Goal: Task Accomplishment & Management: Use online tool/utility

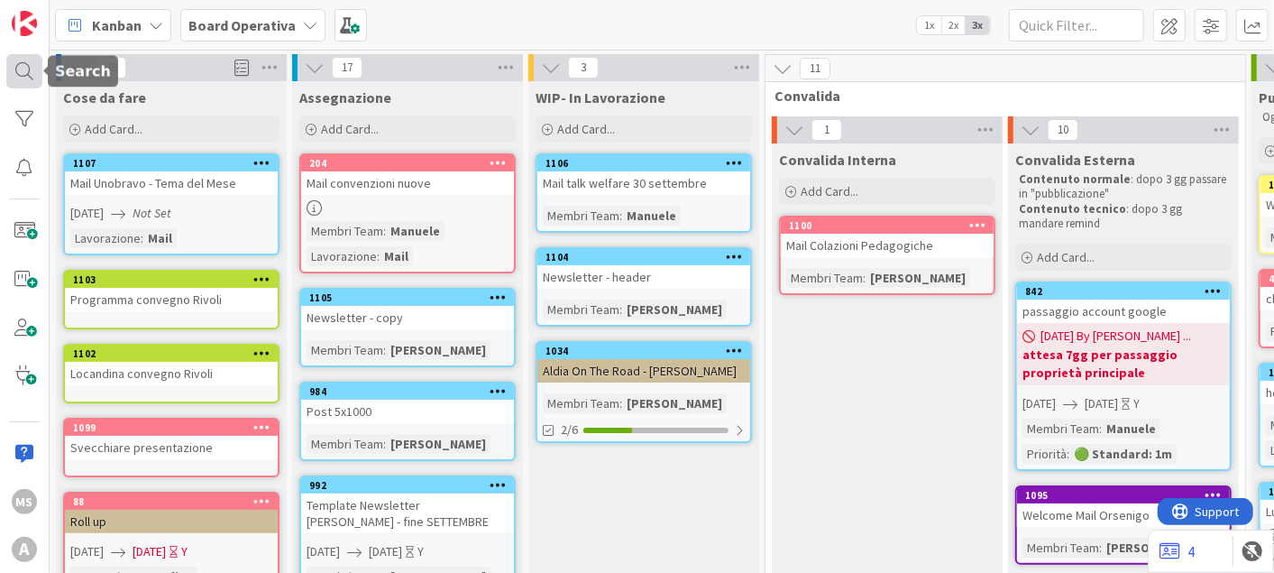
click at [41, 69] on div at bounding box center [24, 70] width 36 height 33
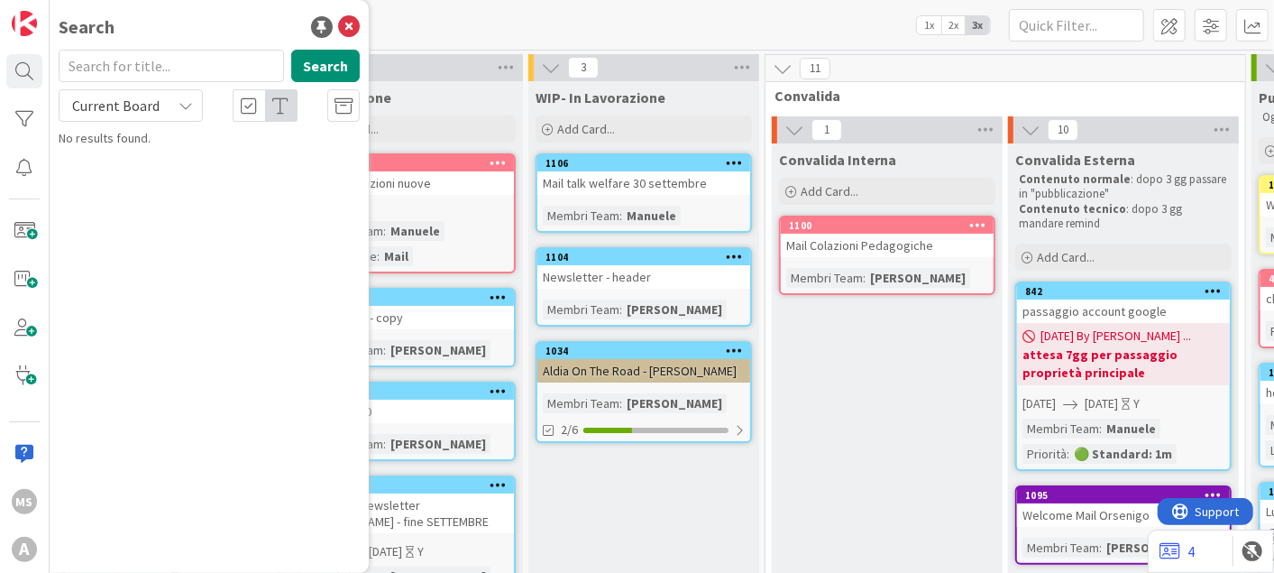
click at [134, 65] on input "text" at bounding box center [171, 66] width 225 height 32
type input "lodi"
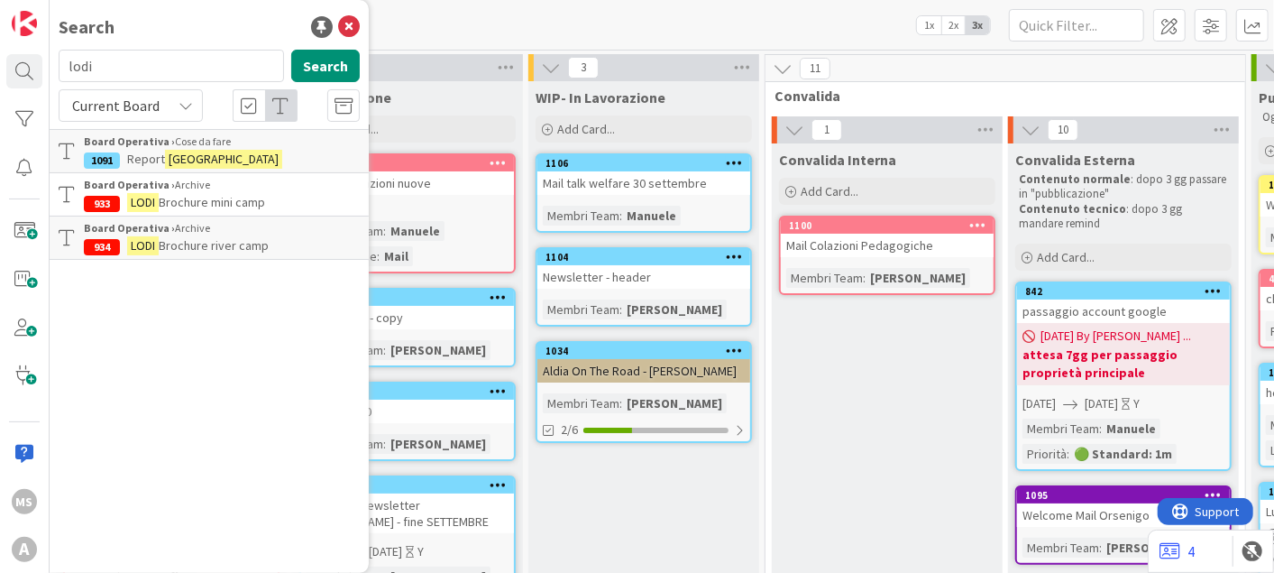
click at [231, 132] on link "Board Operativa › Cose da fare 1091 Report [GEOGRAPHIC_DATA]" at bounding box center [209, 151] width 319 height 44
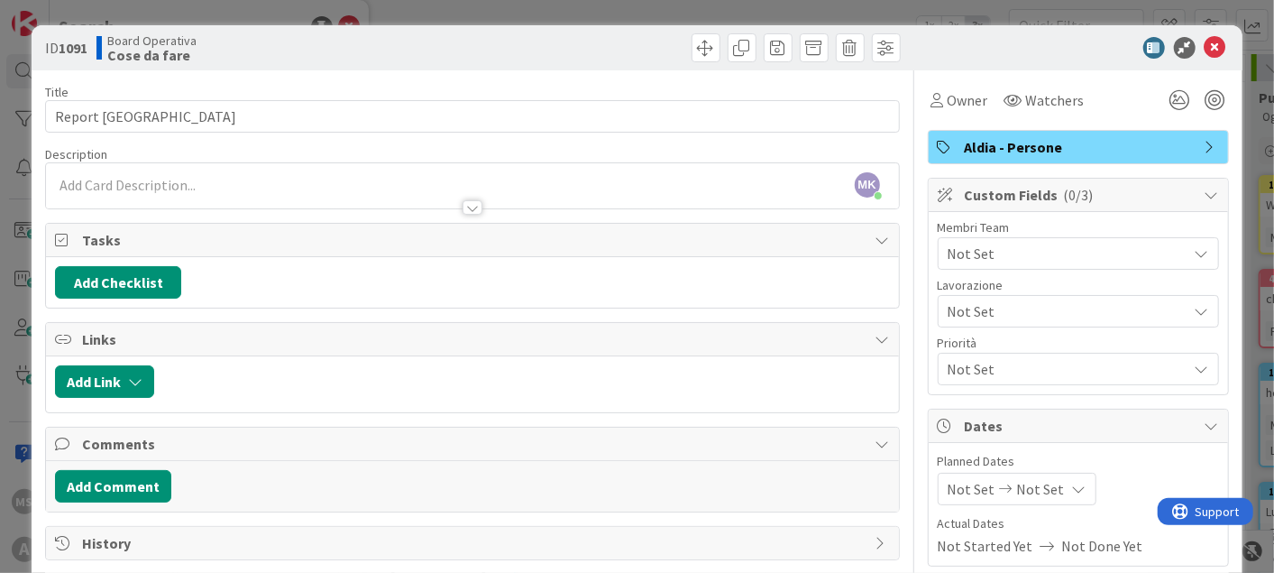
click at [997, 363] on span "Not Set" at bounding box center [1068, 369] width 240 height 22
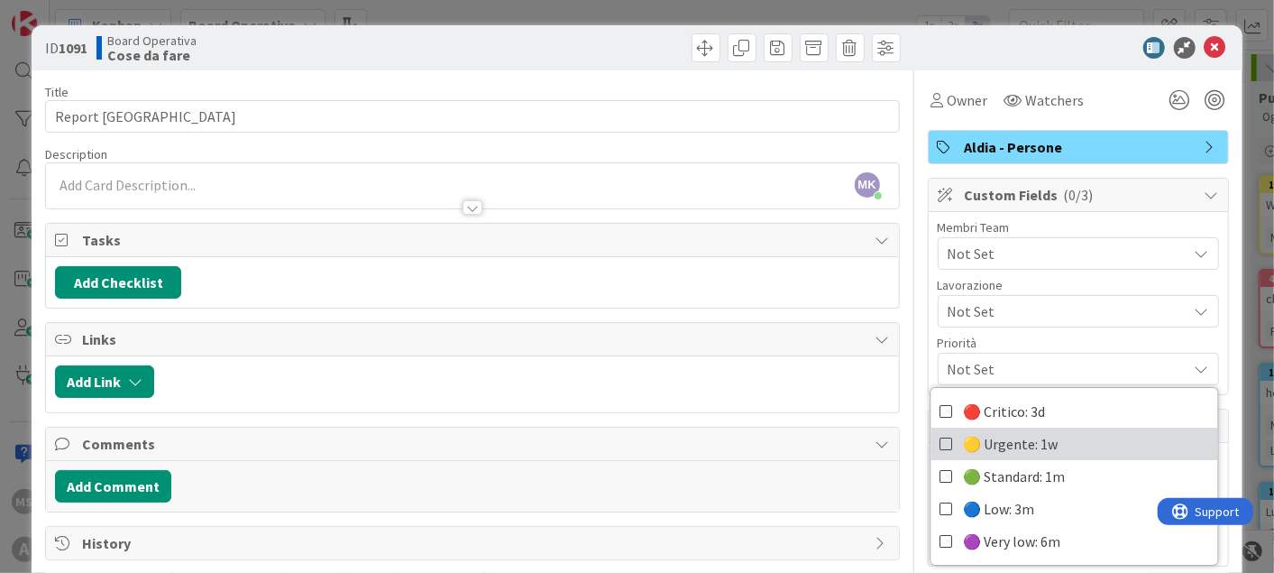
click at [963, 442] on span "🟡 Urgente: 1w" at bounding box center [1010, 443] width 95 height 27
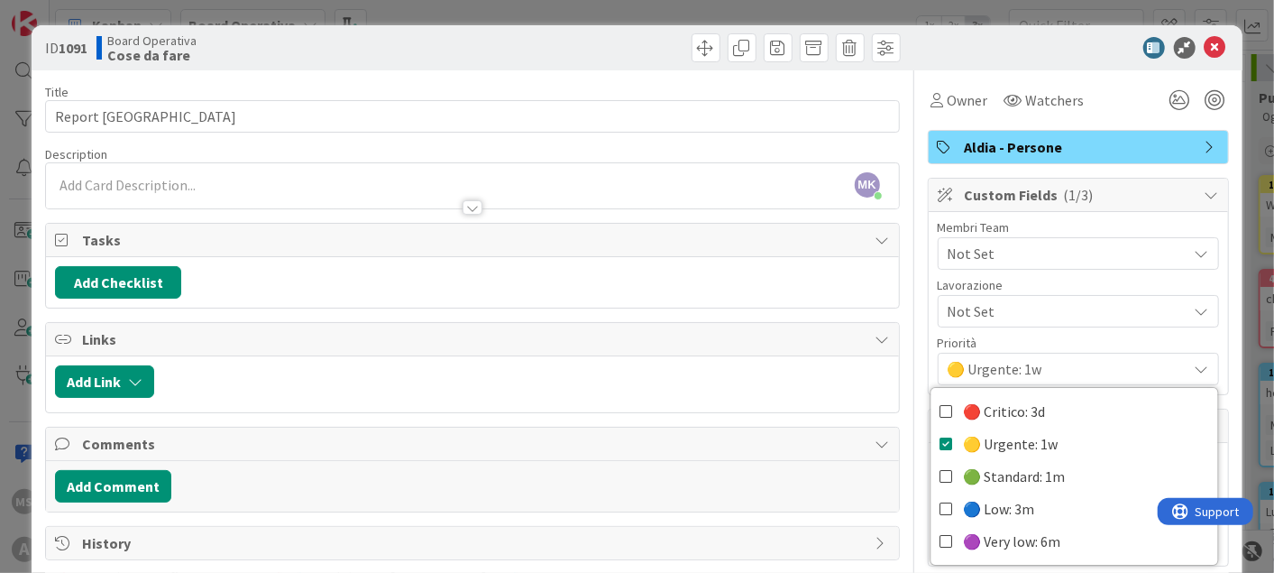
click at [1217, 41] on div "ID 1091 Board Operativa Cose da fare" at bounding box center [637, 47] width 1210 height 45
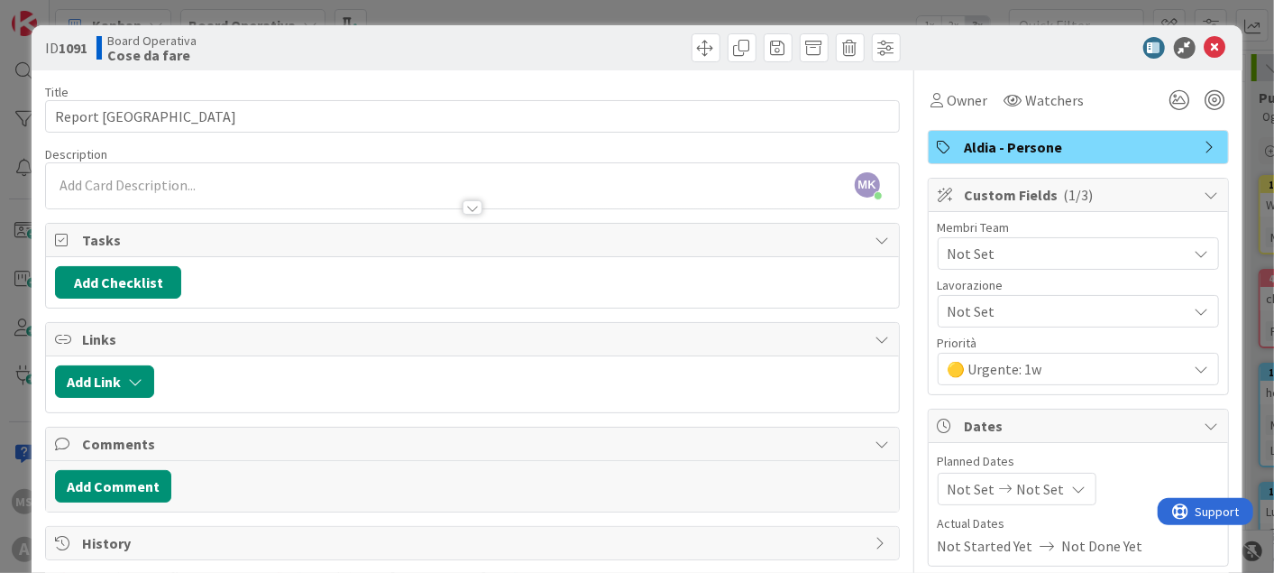
click at [938, 295] on div "Not Set" at bounding box center [1078, 311] width 281 height 32
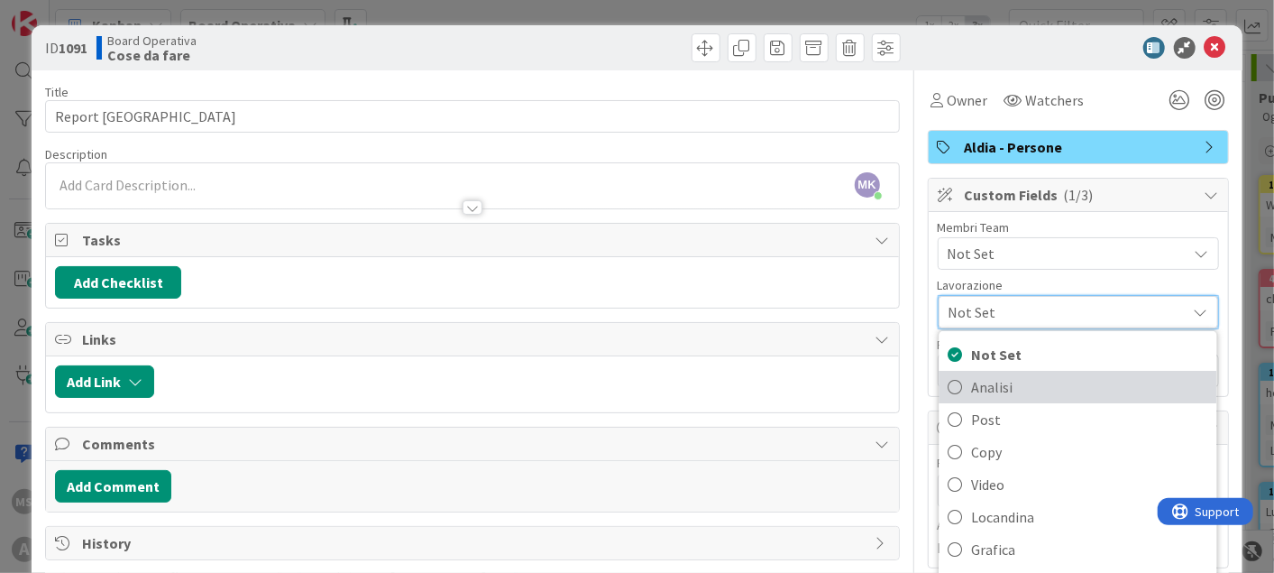
click at [1011, 382] on span "Analisi" at bounding box center [1089, 386] width 236 height 27
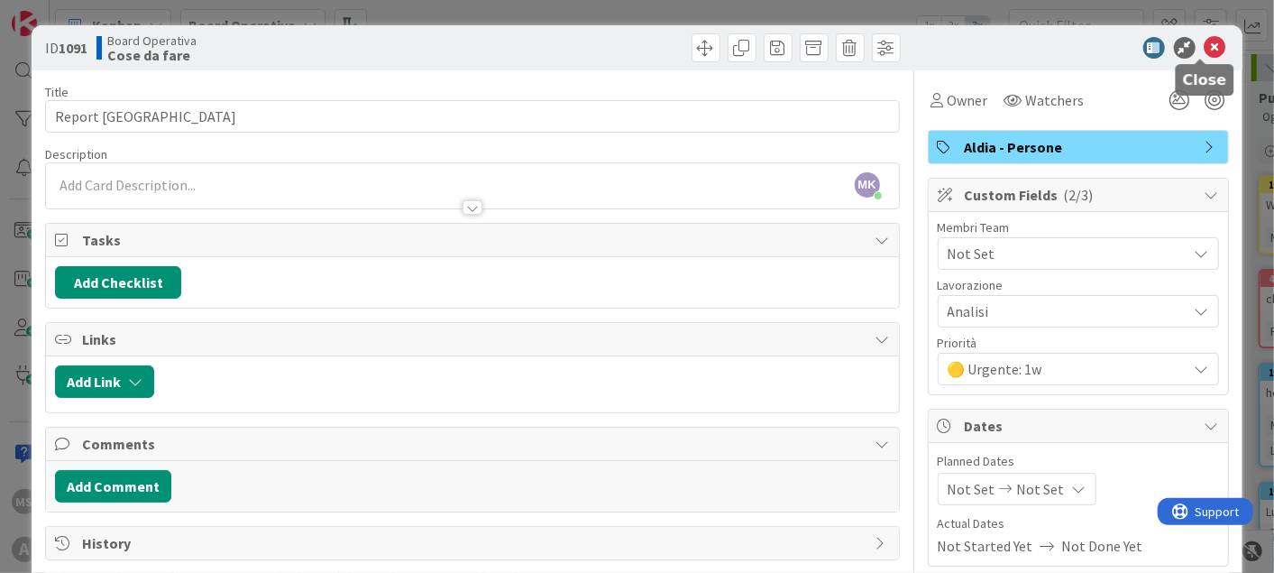
click at [1205, 47] on icon at bounding box center [1216, 48] width 22 height 22
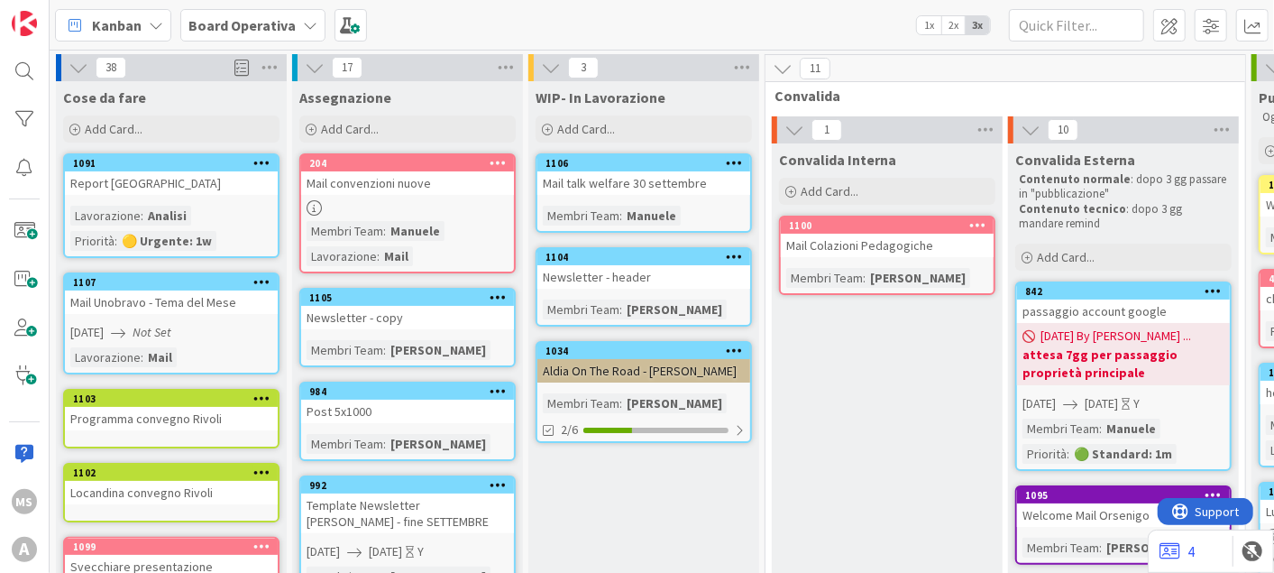
click at [187, 229] on div "Lavorazione : Analisi Priorità : 🟡 Urgente: 1w" at bounding box center [171, 228] width 202 height 45
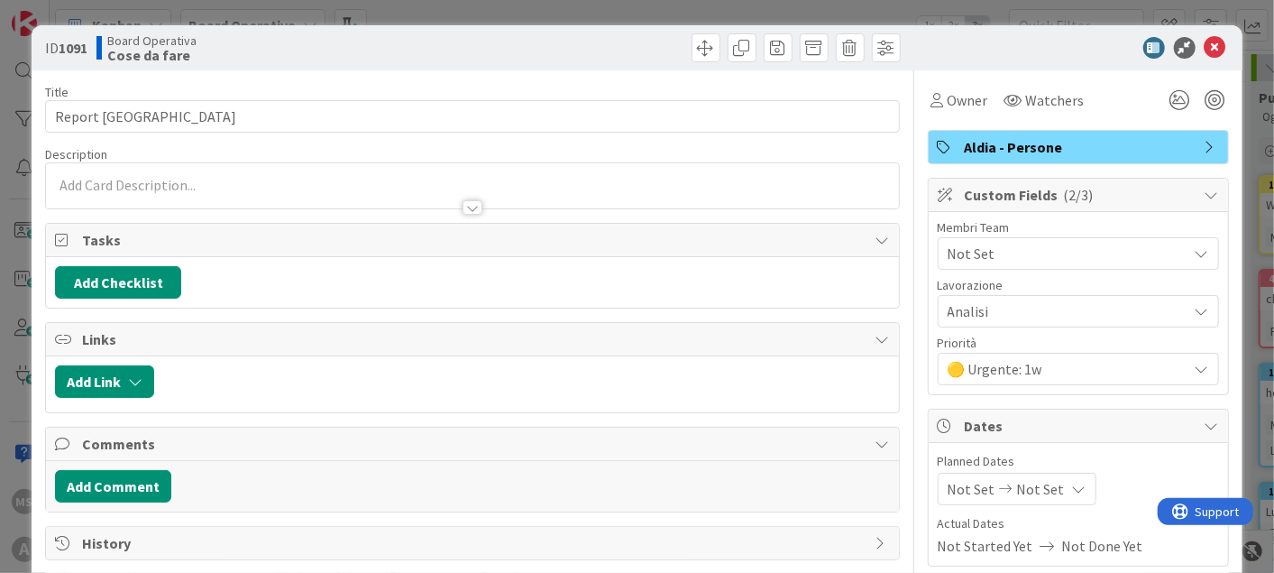
click at [978, 381] on div "🟡 Urgente: 1w" at bounding box center [1078, 369] width 281 height 32
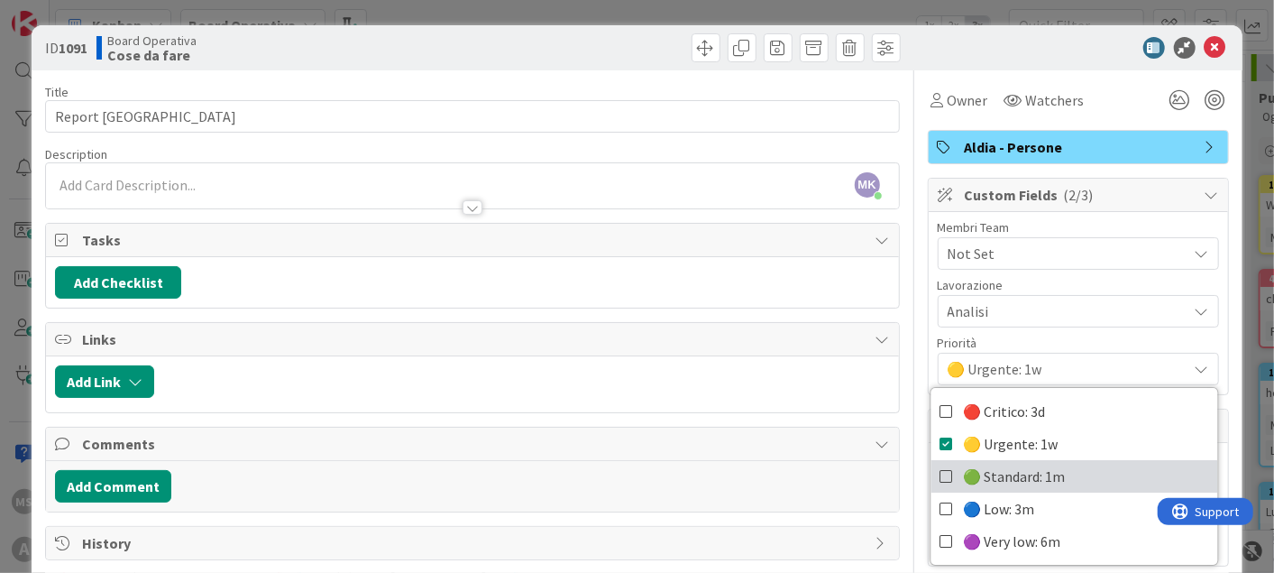
click at [940, 473] on icon at bounding box center [947, 476] width 14 height 27
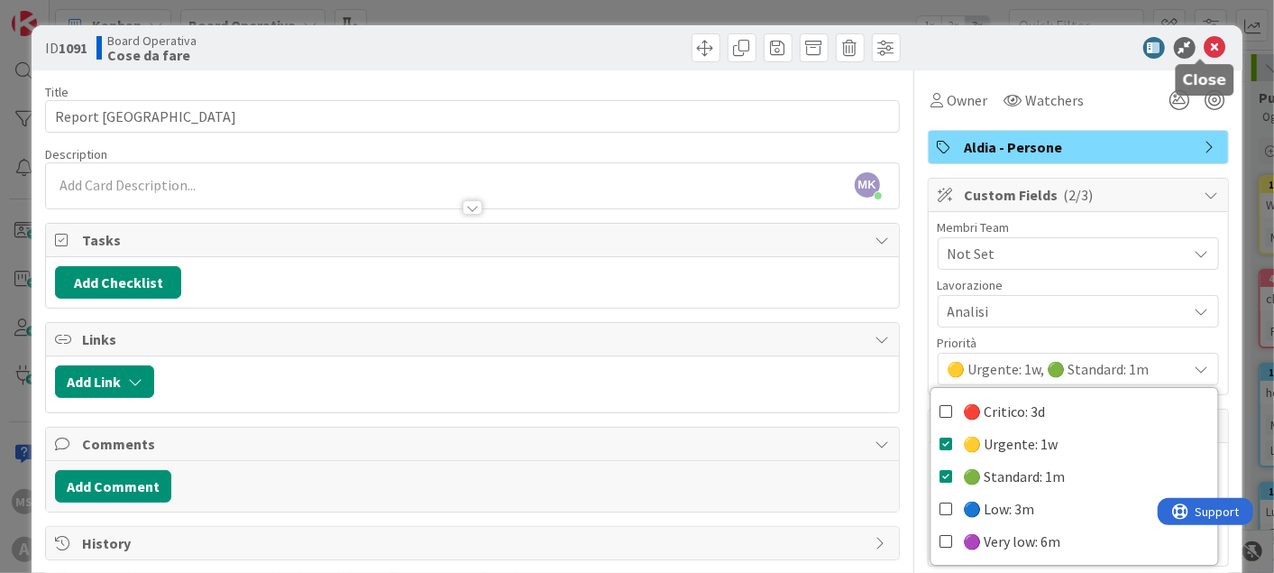
click at [1205, 48] on icon at bounding box center [1216, 48] width 22 height 22
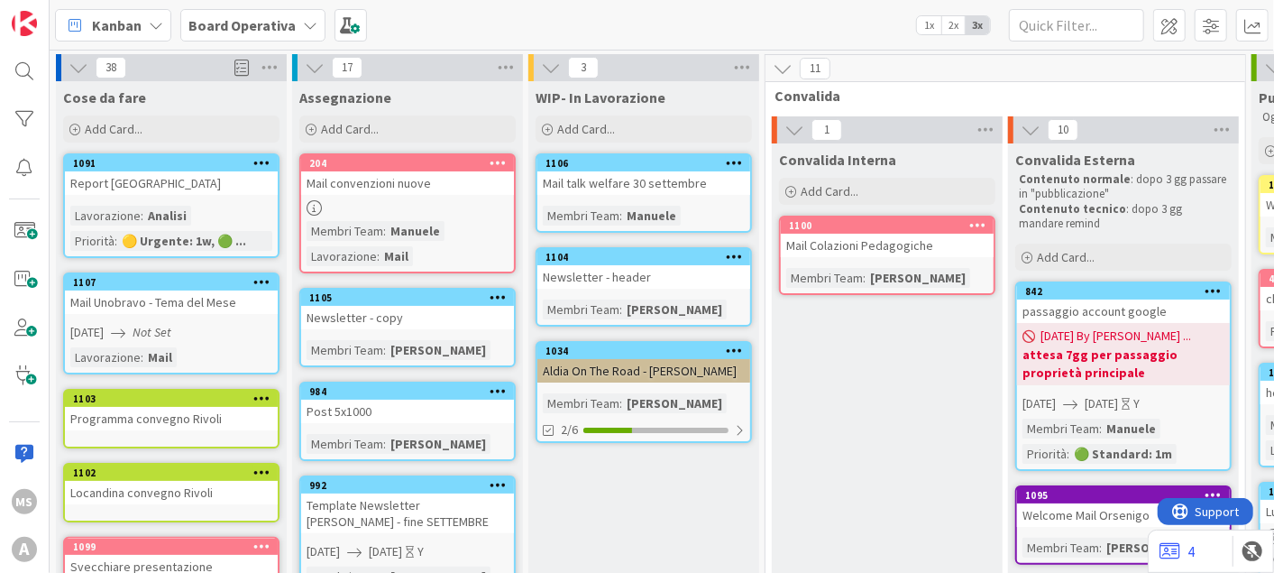
click at [217, 206] on div "Lavorazione : Analisi Priorità : 🟡 Urgente: 1w, 🟢 ..." at bounding box center [171, 228] width 202 height 45
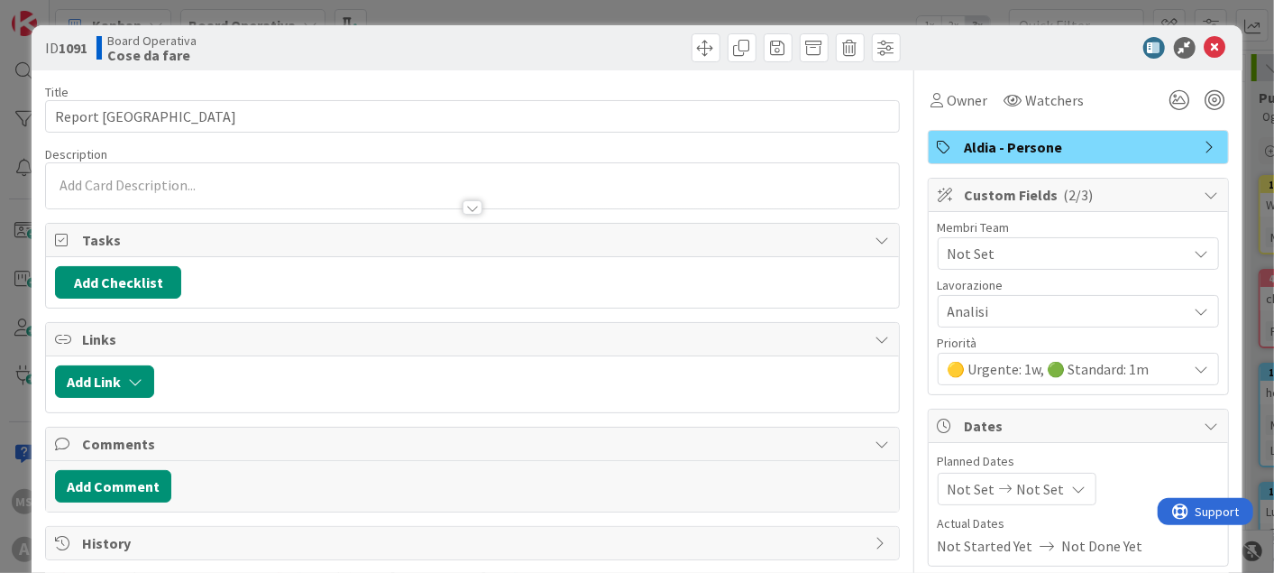
click at [979, 364] on span "🟡 Urgente: 1w, 🟢 Standard: 1m" at bounding box center [1068, 369] width 240 height 22
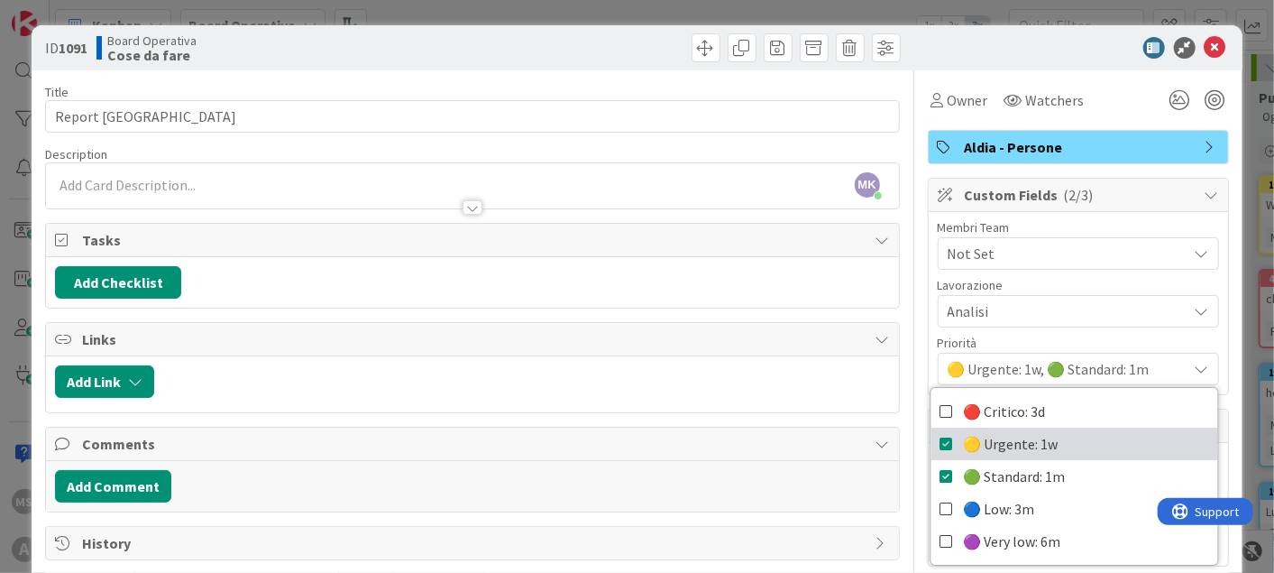
click at [940, 437] on icon at bounding box center [947, 443] width 14 height 27
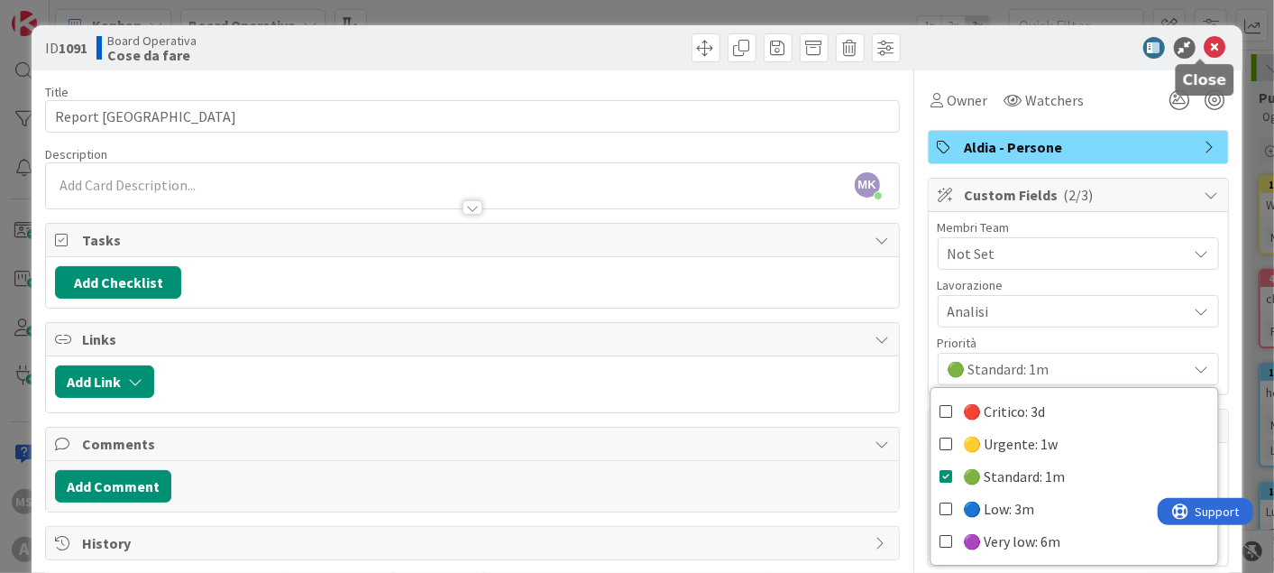
click at [1205, 40] on icon at bounding box center [1216, 48] width 22 height 22
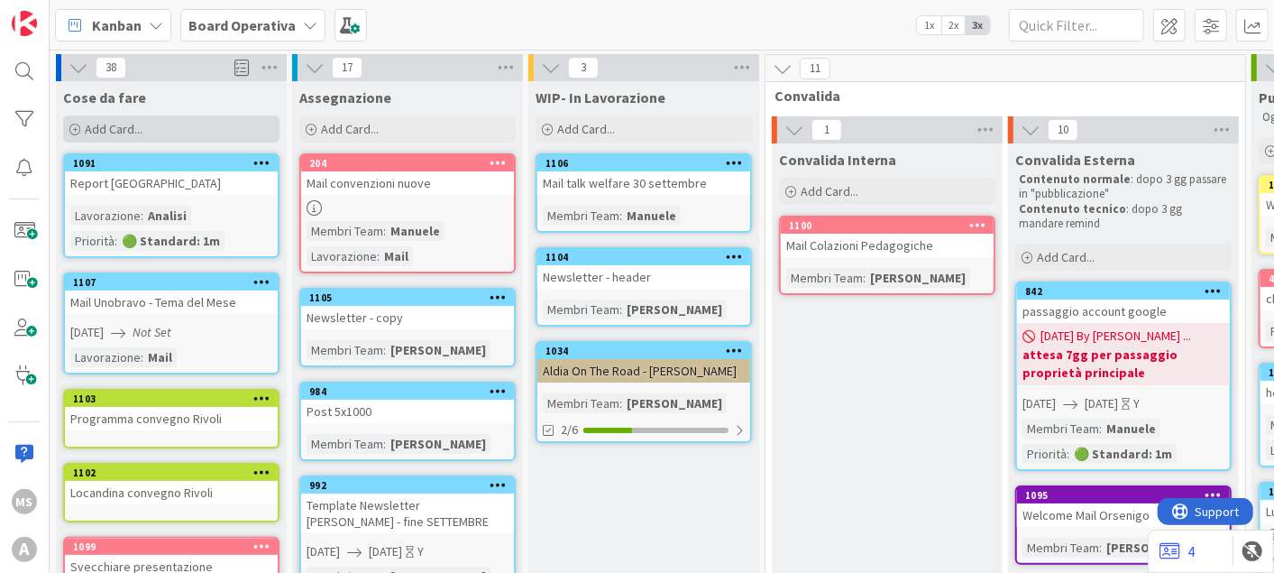
click at [205, 129] on div "Add Card..." at bounding box center [171, 128] width 216 height 27
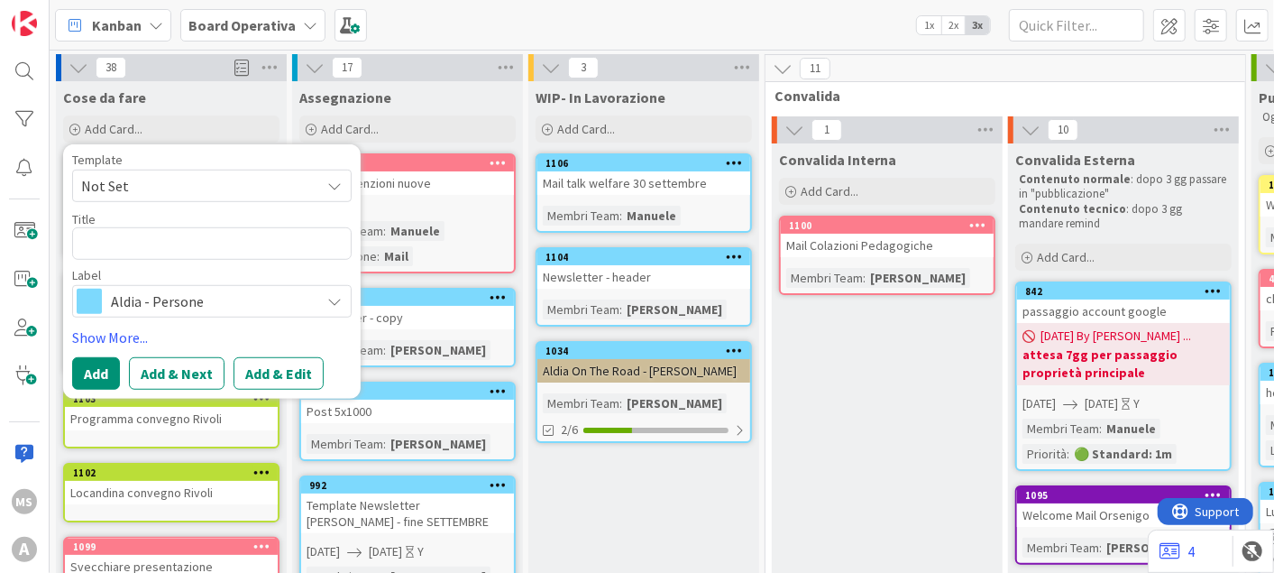
type textarea "x"
type textarea "p"
type textarea "x"
type textarea "po"
type textarea "x"
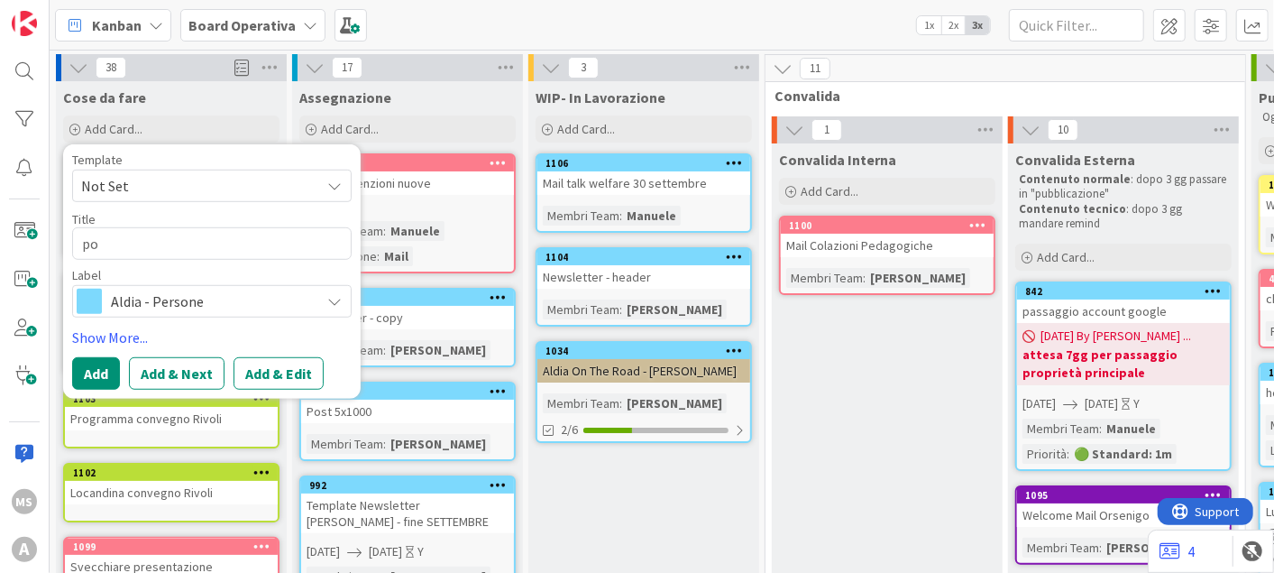
type textarea "pos"
type textarea "x"
type textarea "post"
type textarea "x"
type textarea "post f"
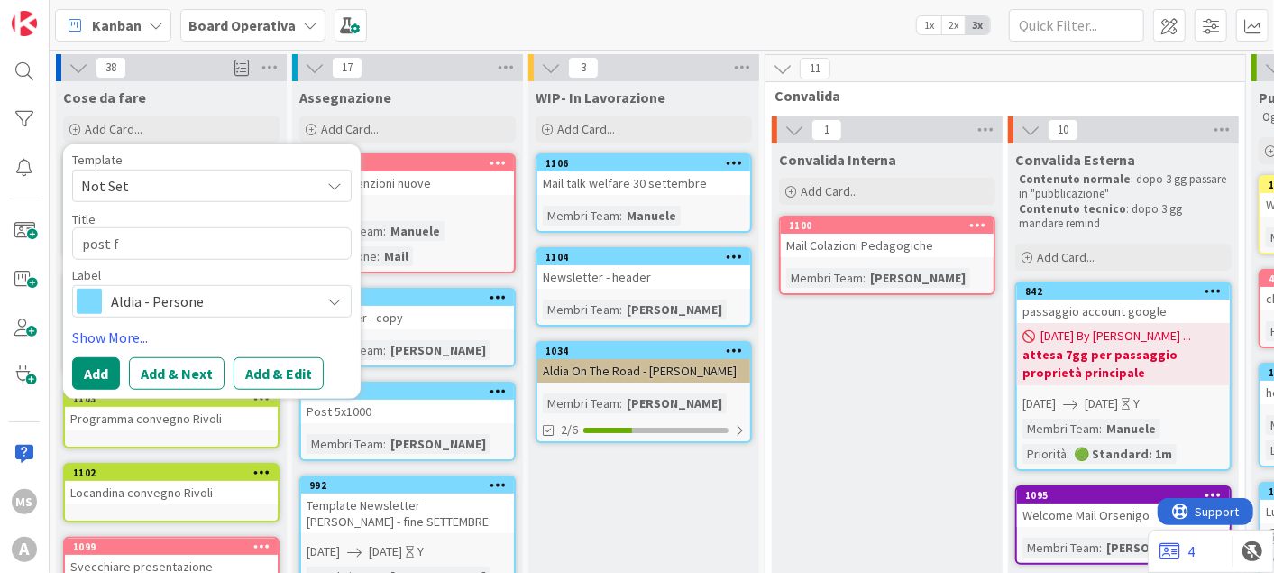
type textarea "x"
type textarea "post fo"
type textarea "x"
type textarea "post fol"
type textarea "x"
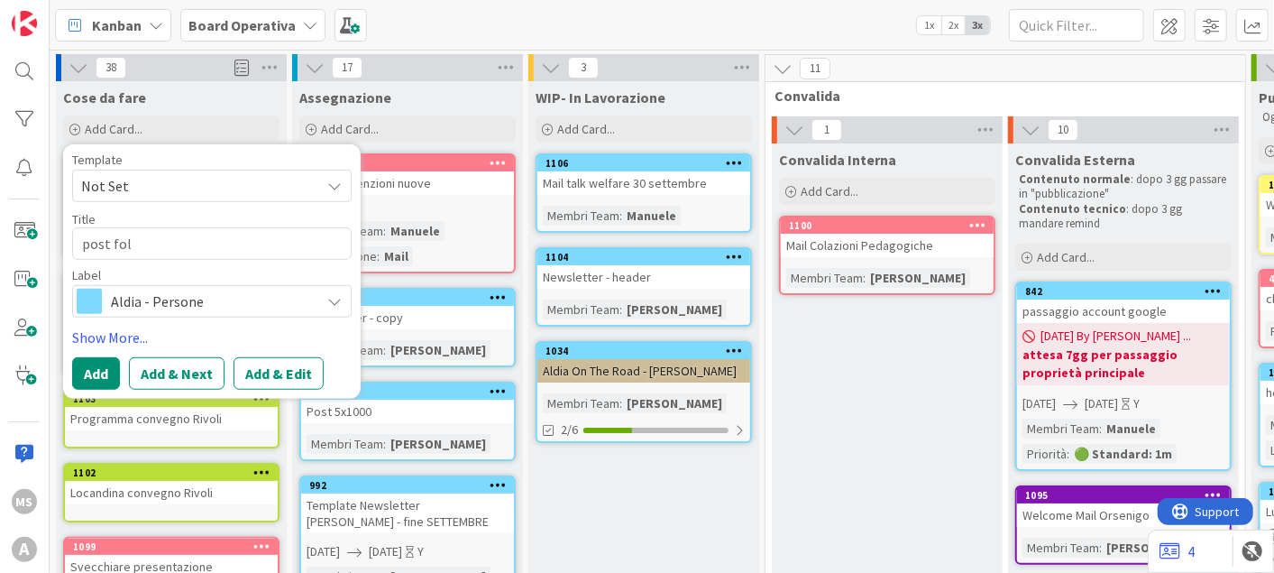
type textarea "post foll"
type textarea "x"
type textarea "post follow"
type textarea "x"
type textarea "post followu"
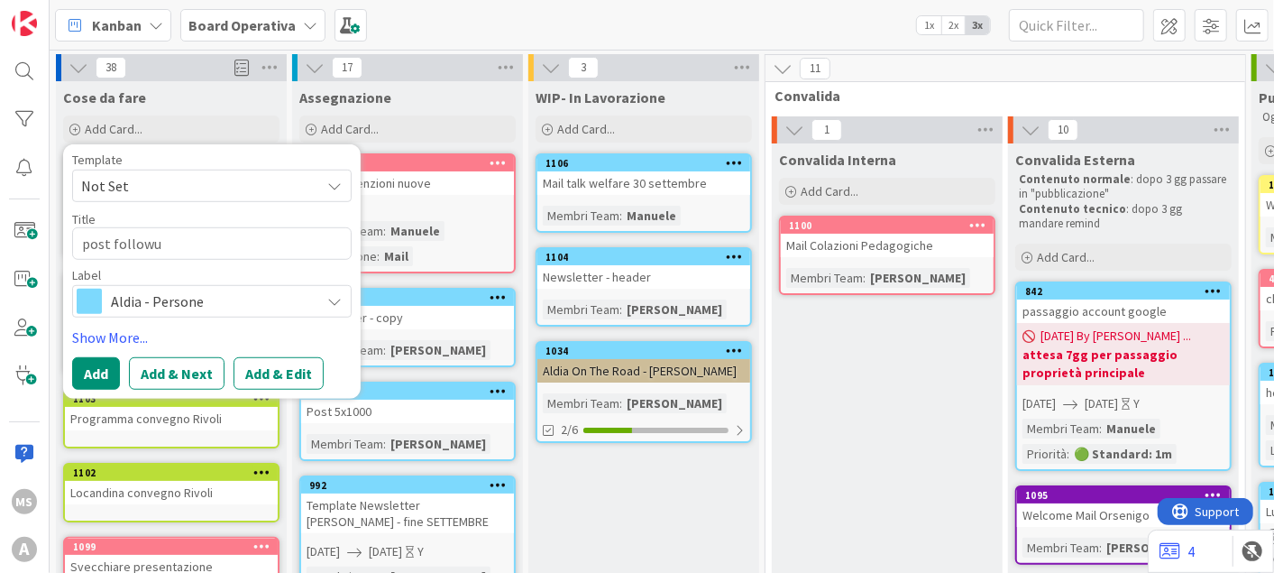
type textarea "x"
type textarea "post followup"
type textarea "x"
type textarea "post followup"
type textarea "x"
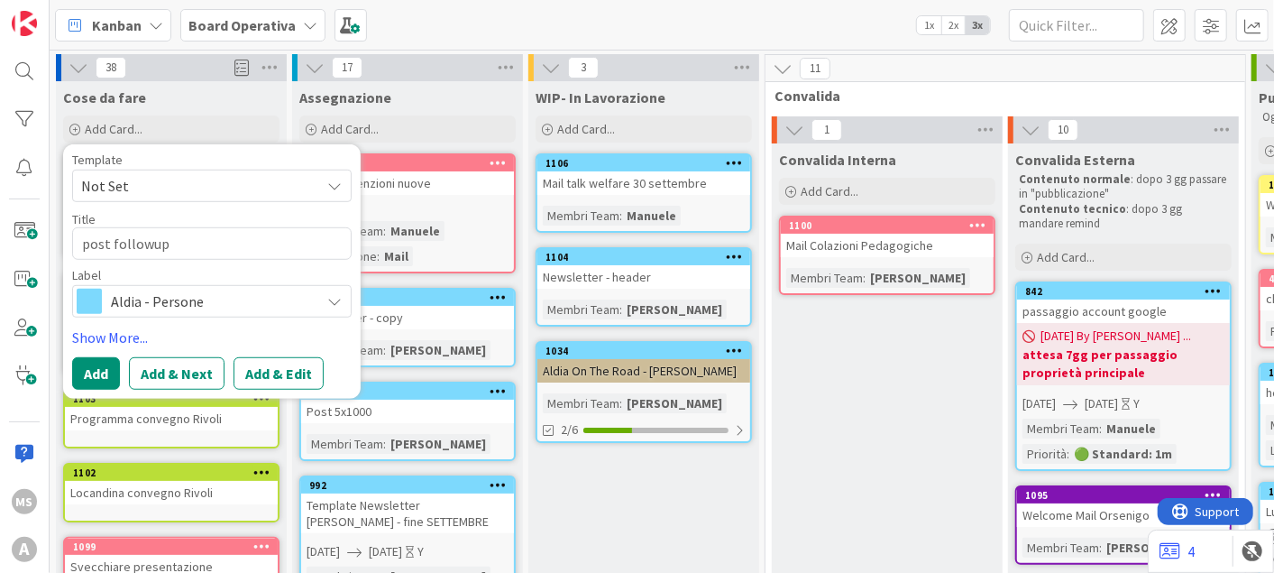
type textarea "post followup f"
type textarea "x"
type textarea "post followup fe"
type textarea "x"
type textarea "post followup fes"
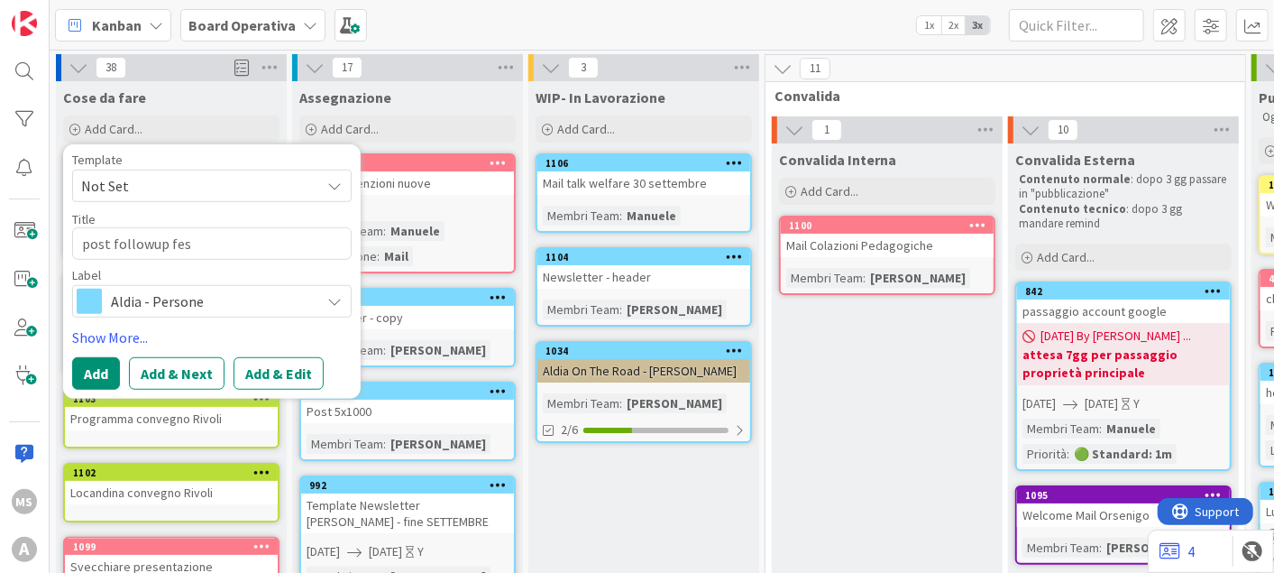
type textarea "x"
type textarea "post followup fest"
type textarea "x"
type textarea "post followup festi"
type textarea "x"
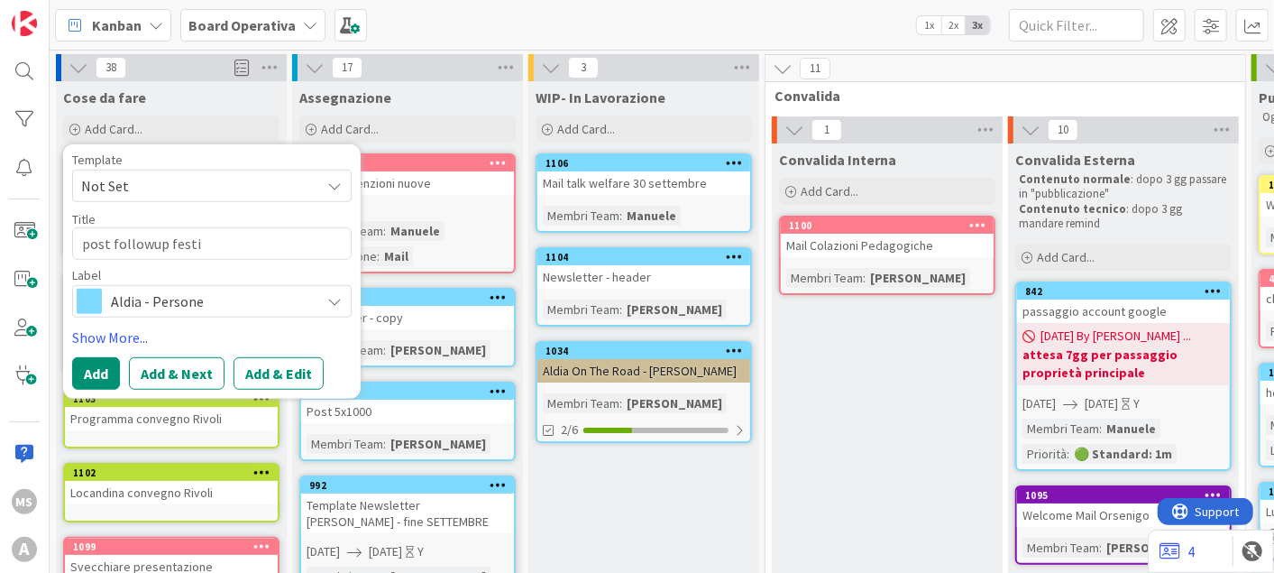
type textarea "post followup festiv"
type textarea "x"
type textarea "post followup festiva"
type textarea "x"
type textarea "post followup festival"
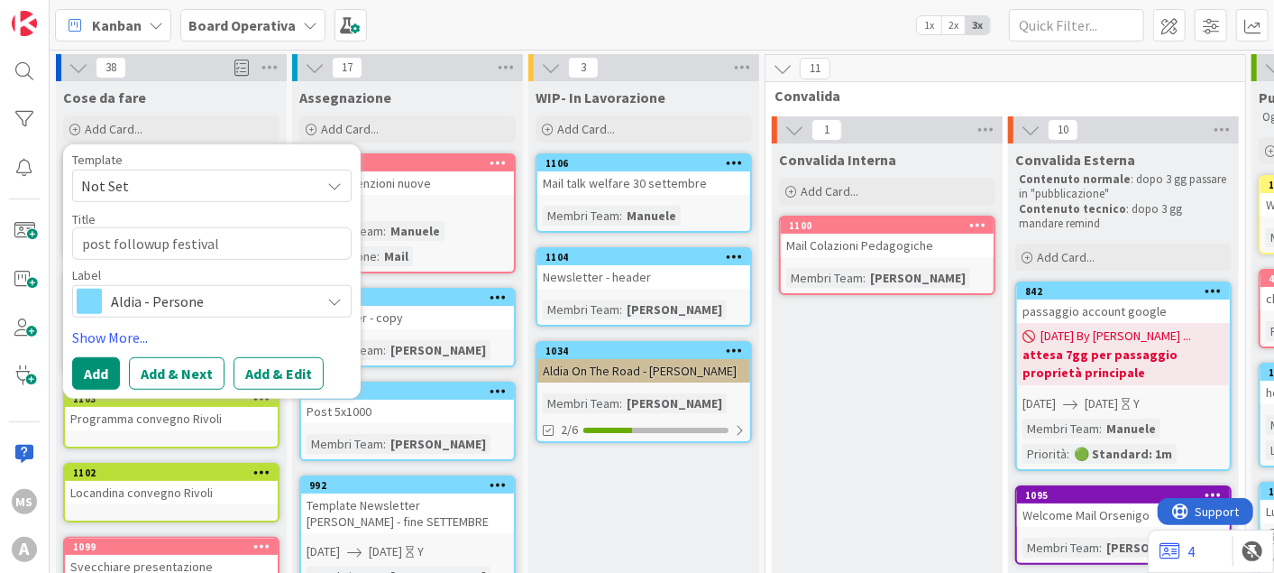
type textarea "x"
type textarea "post followup festival"
type textarea "x"
type textarea "post followup festival i"
type textarea "x"
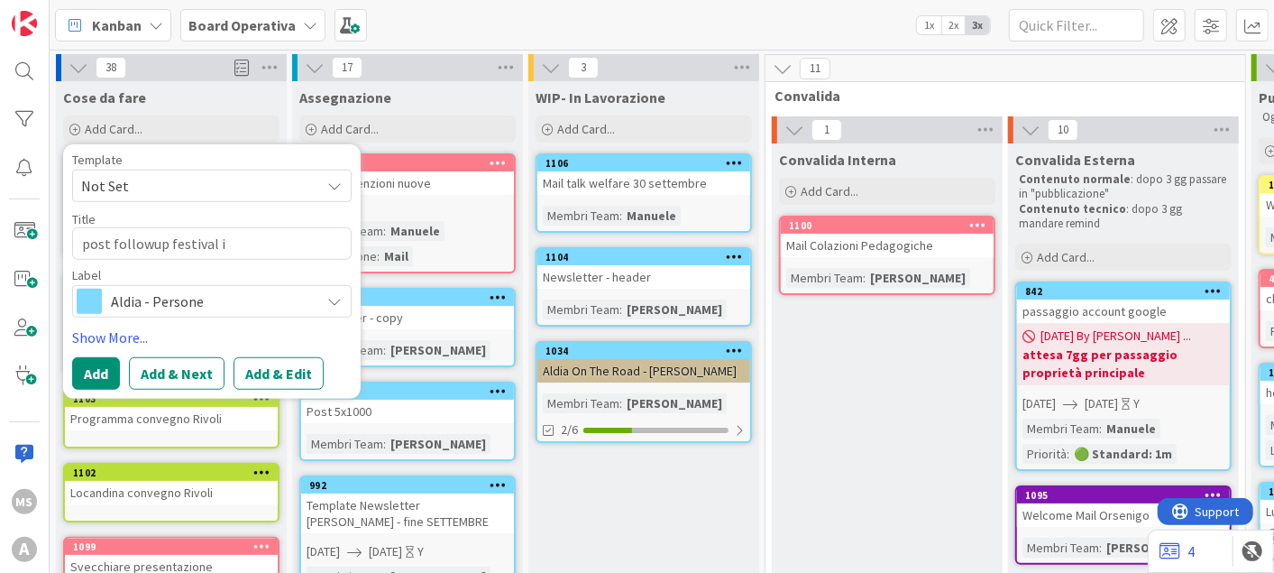
type textarea "post followup festival in"
type textarea "x"
type textarea "post followup festival inf"
type textarea "x"
type textarea "post followup festival infa"
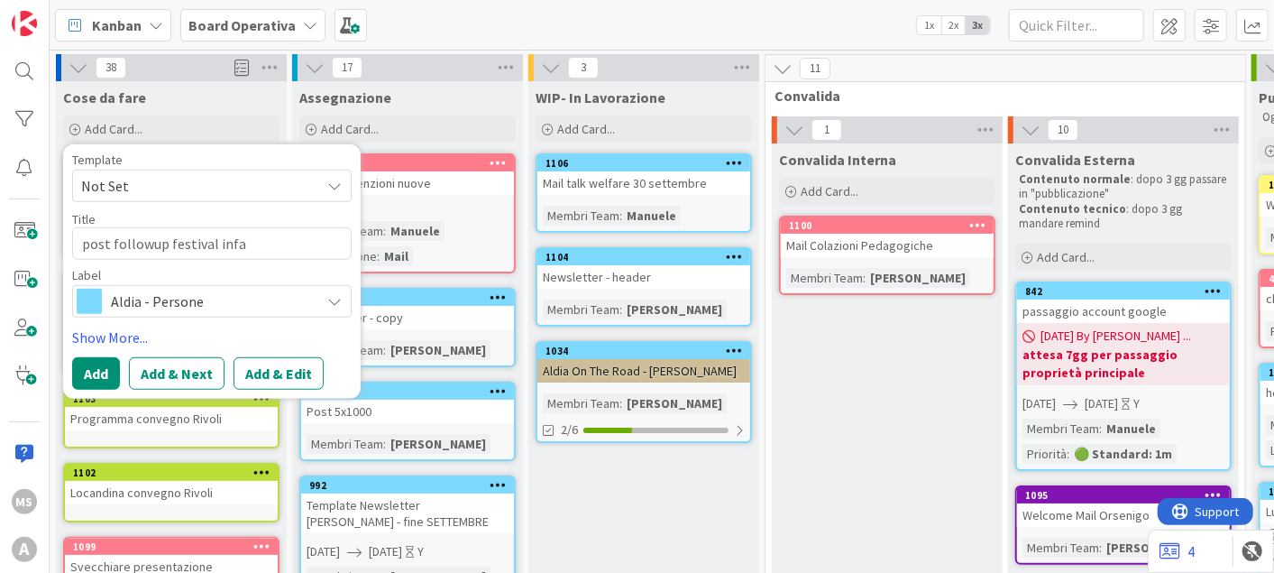
type textarea "x"
type textarea "post followup festival inf"
type textarea "x"
type textarea "post followup festival in"
type textarea "x"
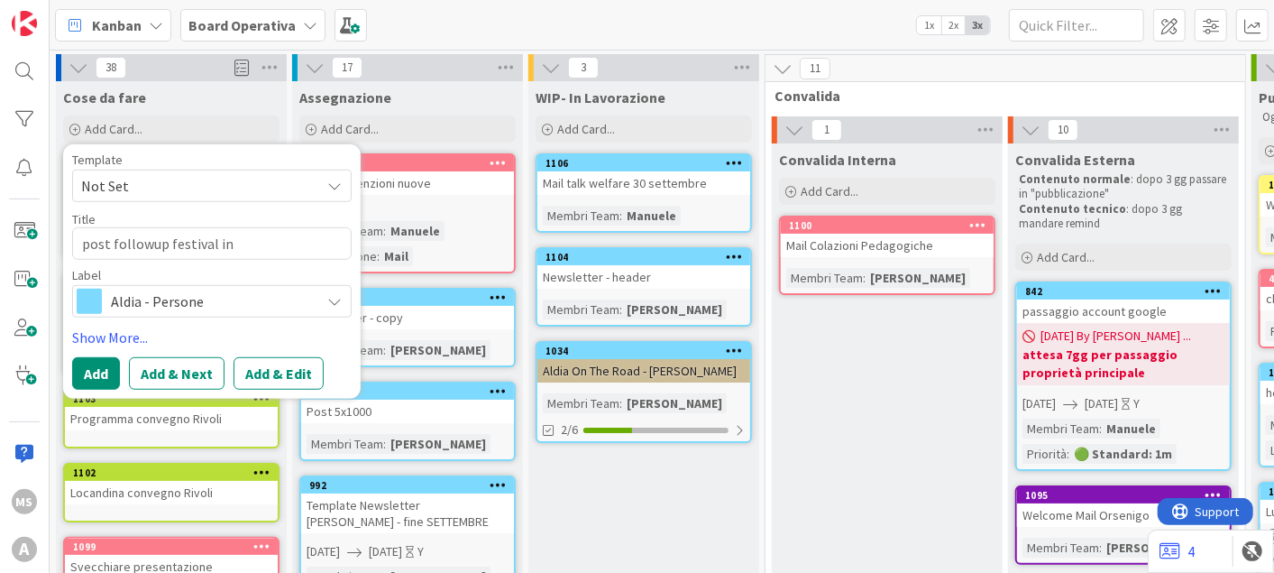
type textarea "post followup festival inn"
type textarea "x"
type textarea "post followup festival inno"
type textarea "x"
type textarea "post followup festival innov"
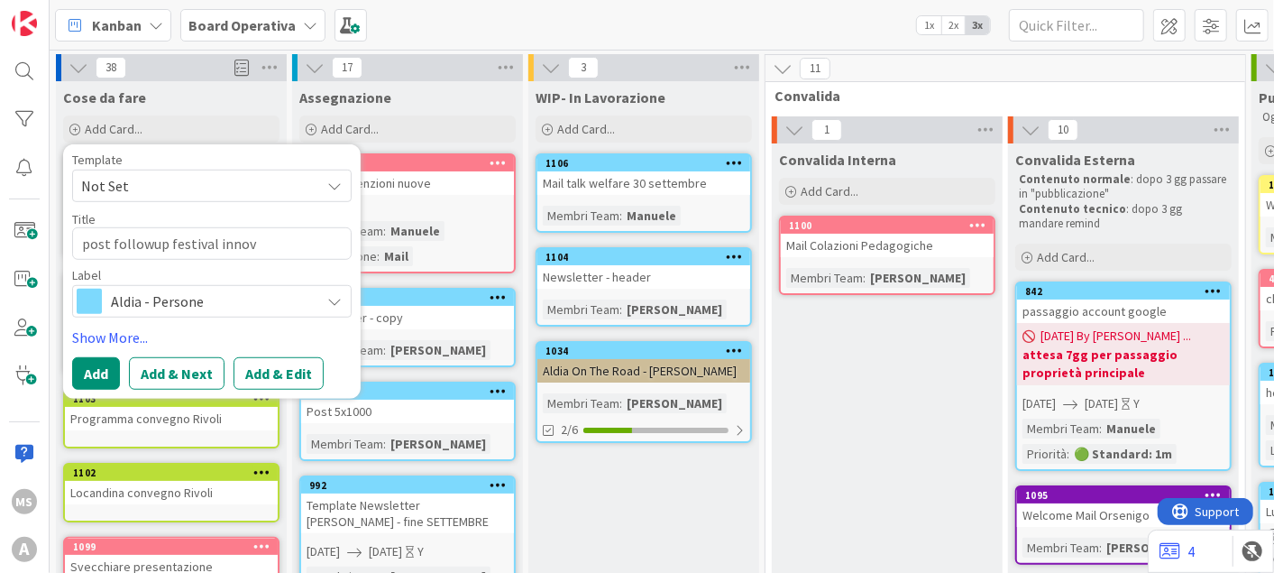
type textarea "x"
type textarea "post followup festival innova"
type textarea "x"
type textarea "post followup festival innovai"
type textarea "x"
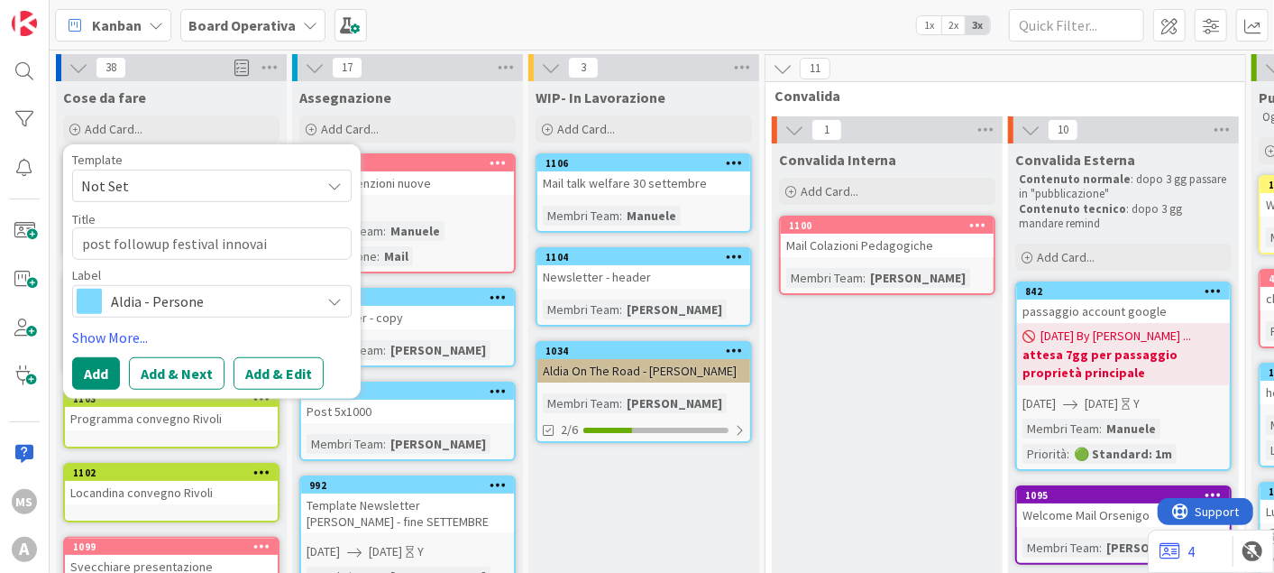
type textarea "post followup festival innova"
type textarea "x"
type textarea "post followup festival innovaz"
type textarea "x"
type textarea "post followup festival innovazi"
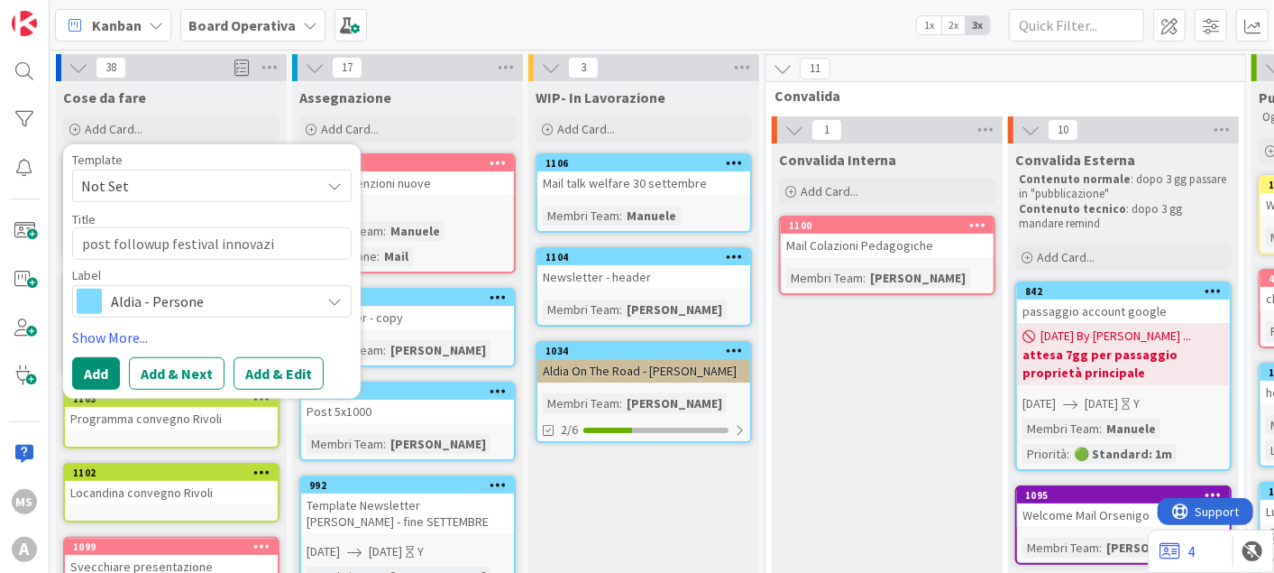
type textarea "x"
type textarea "post followup festival innovazion"
type textarea "x"
type textarea "post followup festival innovazione"
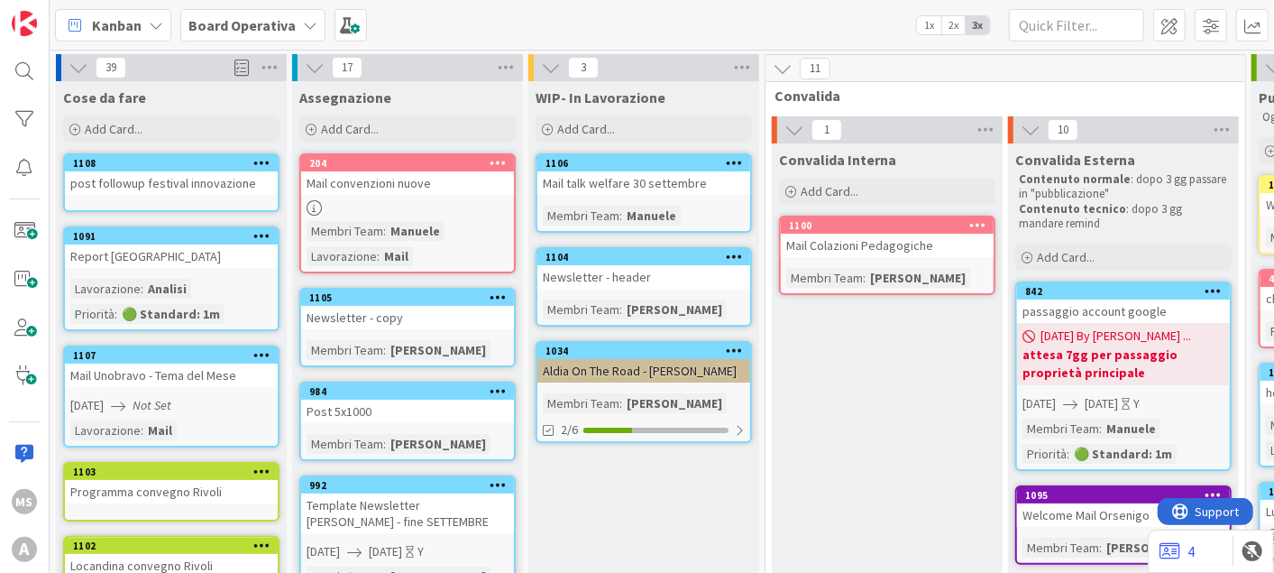
click at [178, 170] on div "1108" at bounding box center [171, 163] width 213 height 16
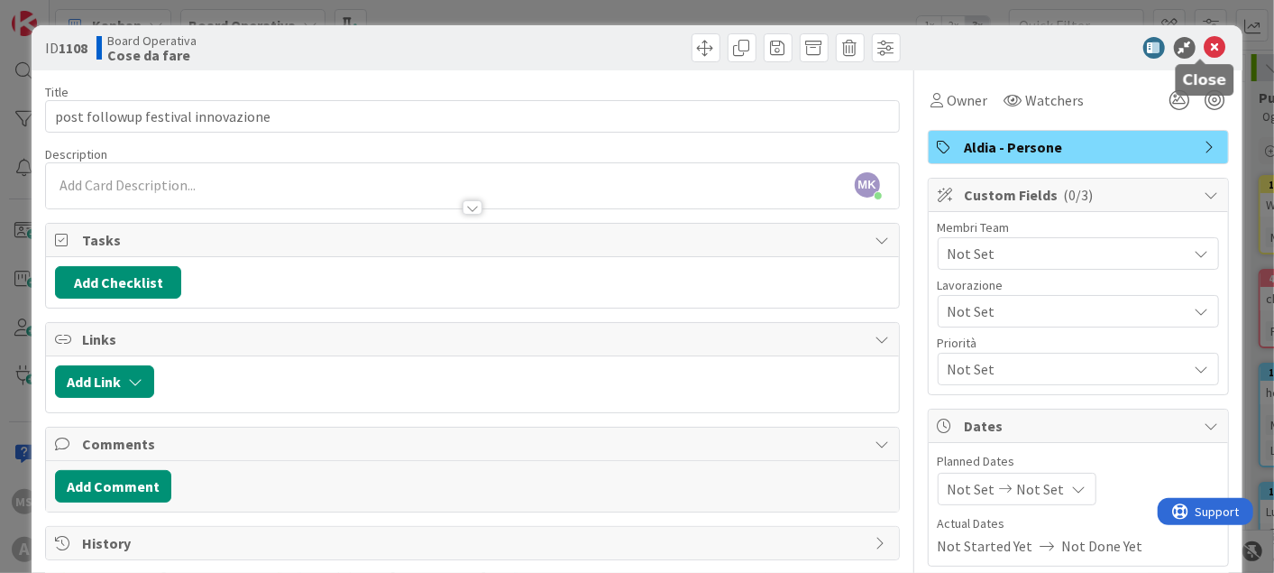
click at [1205, 48] on icon at bounding box center [1216, 48] width 22 height 22
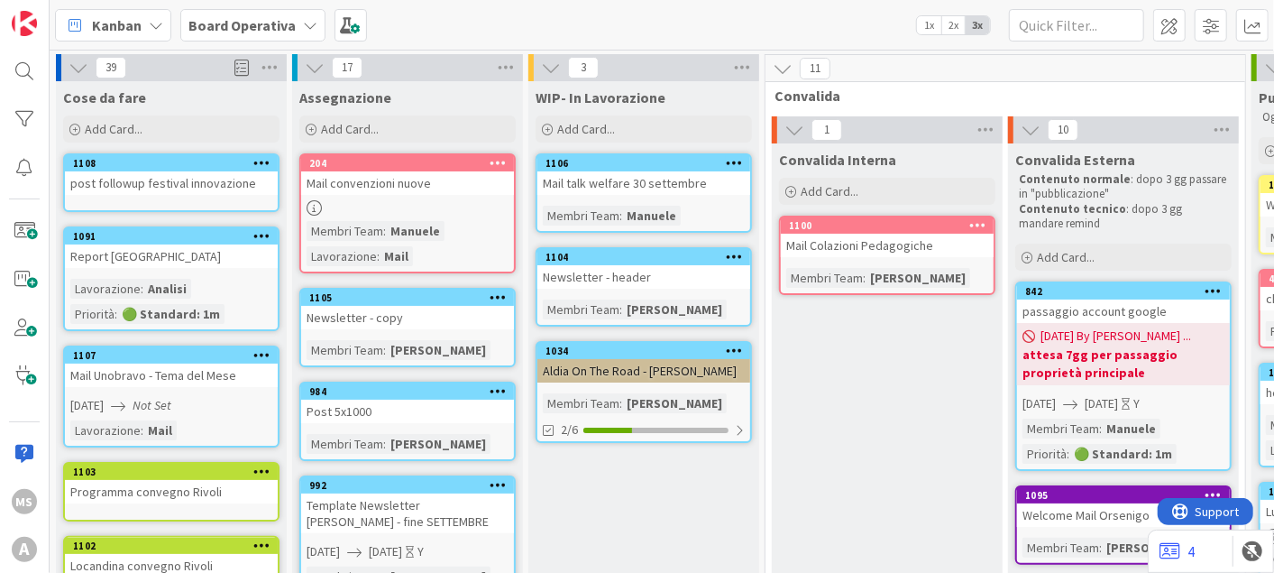
click at [181, 175] on div "post followup festival innovazione" at bounding box center [171, 182] width 213 height 23
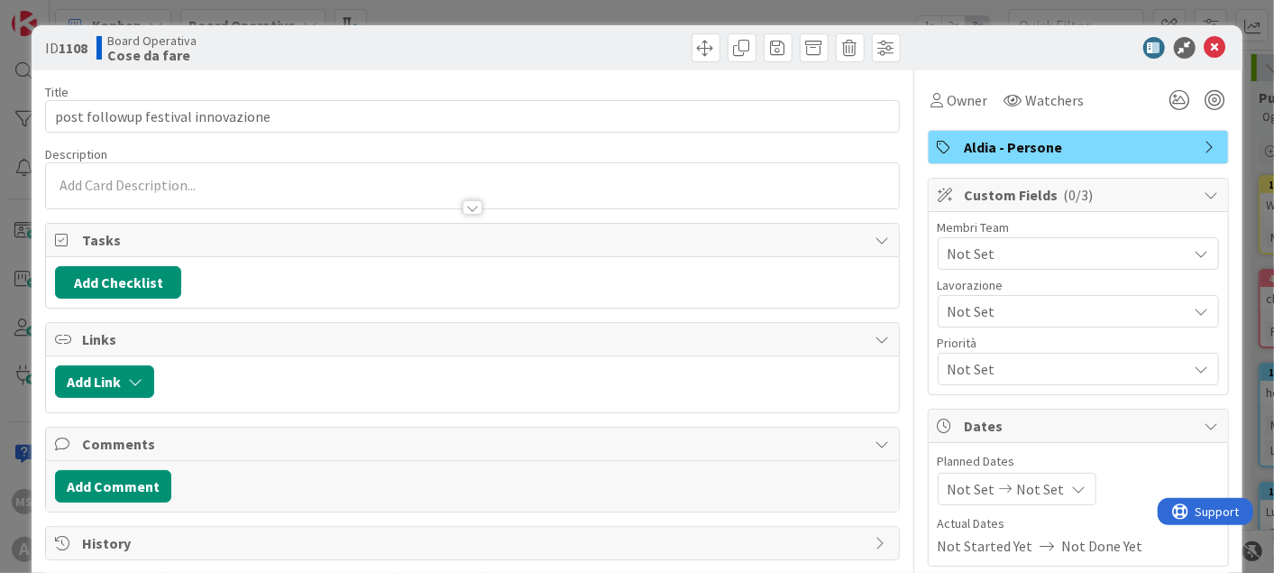
type textarea "x"
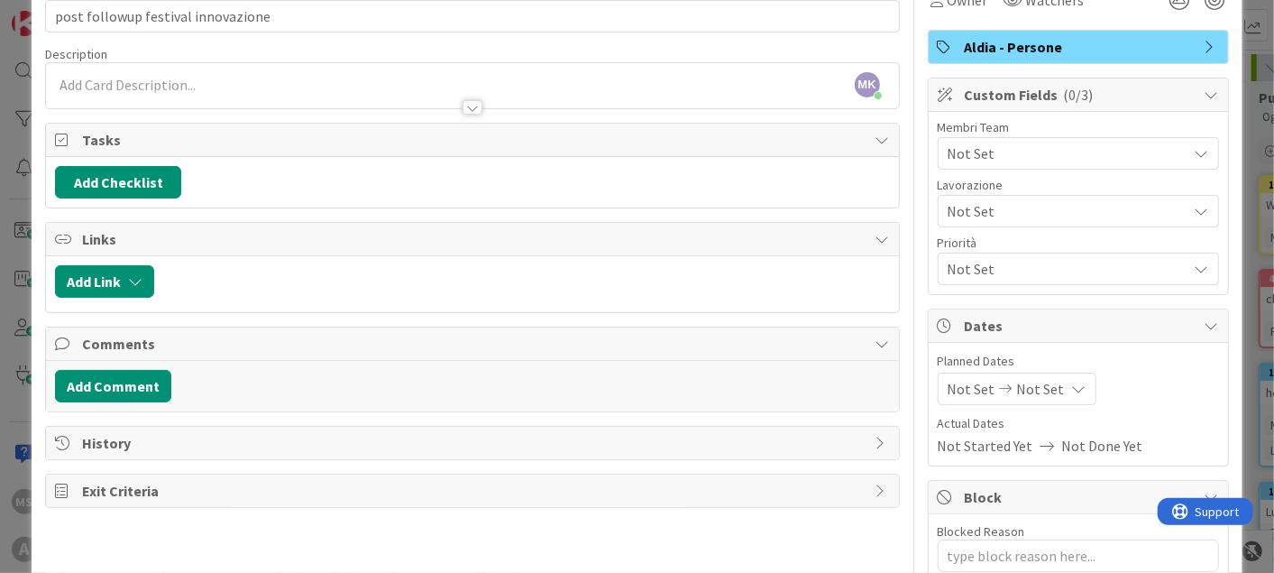
click at [949, 390] on span "Not Set" at bounding box center [972, 389] width 48 height 22
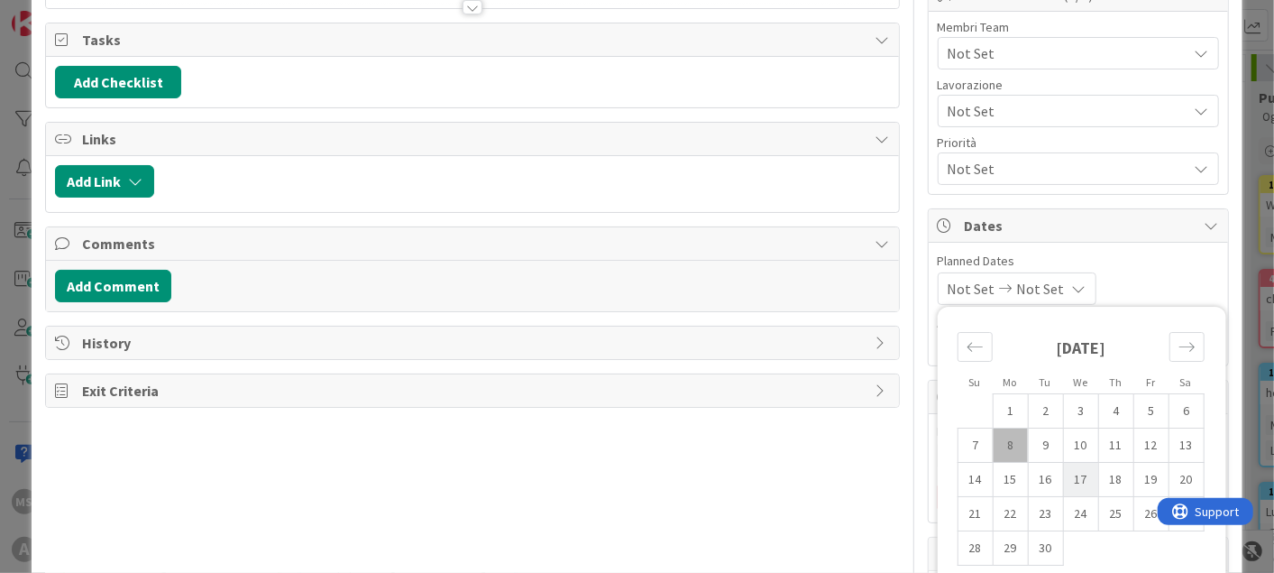
click at [1074, 472] on td "17" at bounding box center [1080, 480] width 35 height 34
type input "[DATE]"
type textarea "x"
click at [996, 444] on td "8" at bounding box center [1010, 445] width 35 height 34
type input "[DATE]"
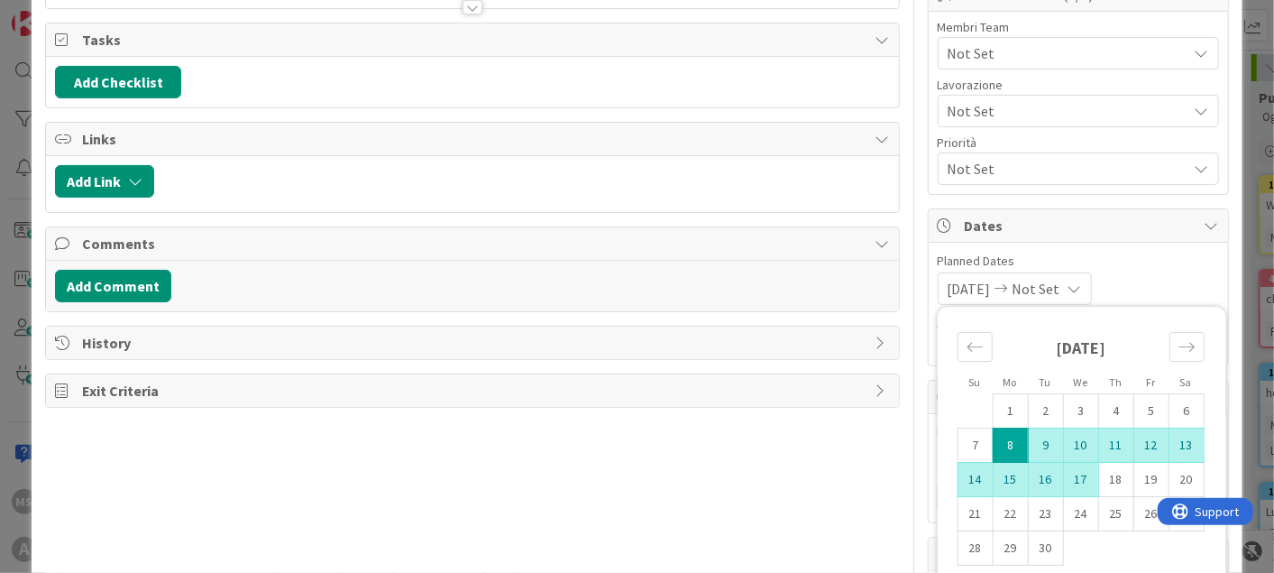
type textarea "x"
click at [1071, 482] on td "17" at bounding box center [1080, 480] width 35 height 34
type input "[DATE]"
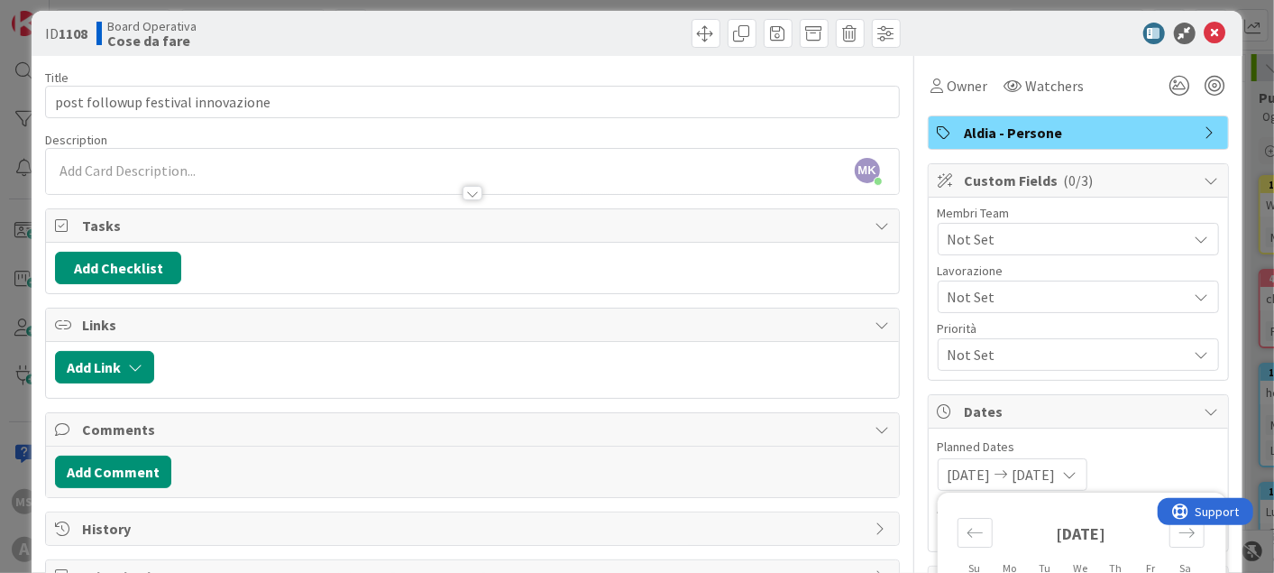
scroll to position [0, 0]
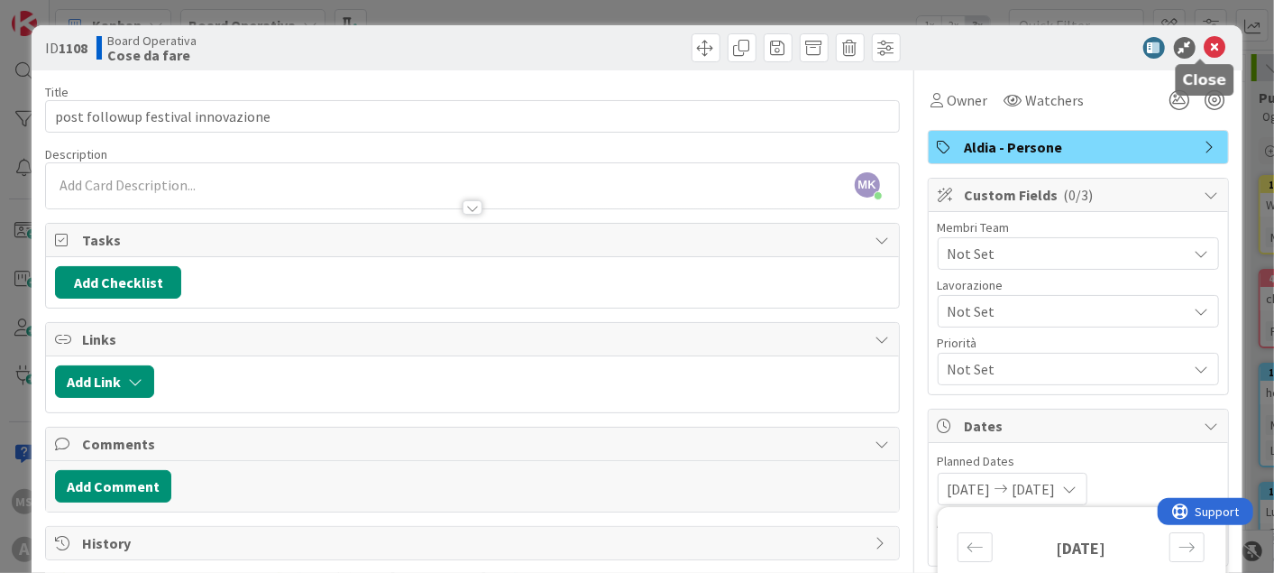
click at [1205, 48] on icon at bounding box center [1216, 48] width 22 height 22
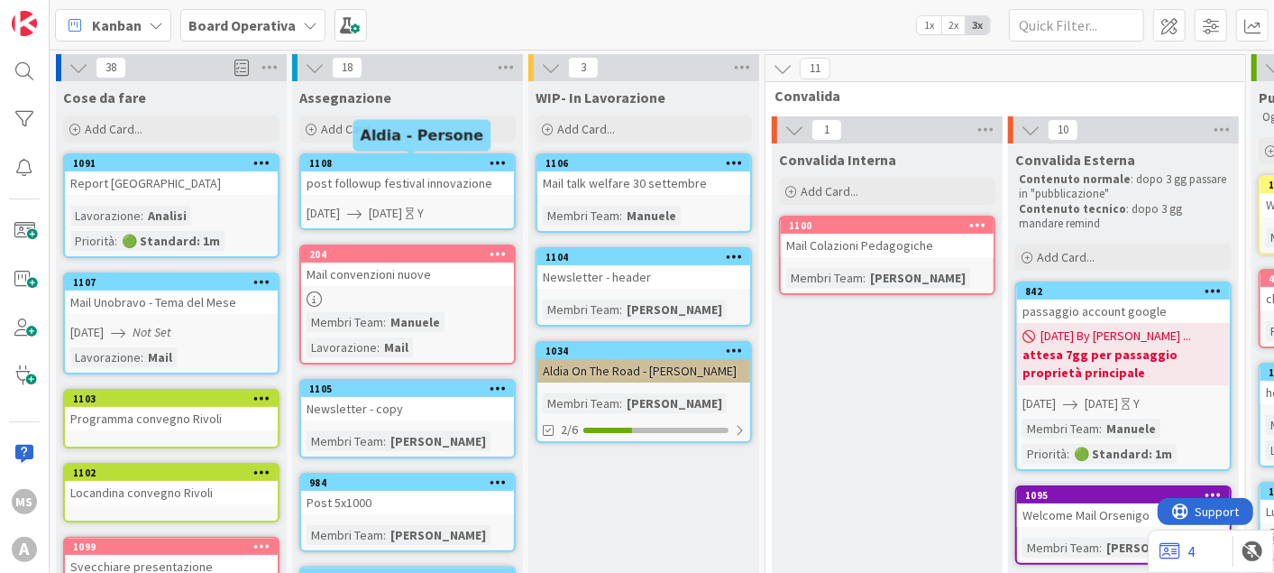
click at [379, 173] on div "post followup festival innovazione" at bounding box center [407, 182] width 213 height 23
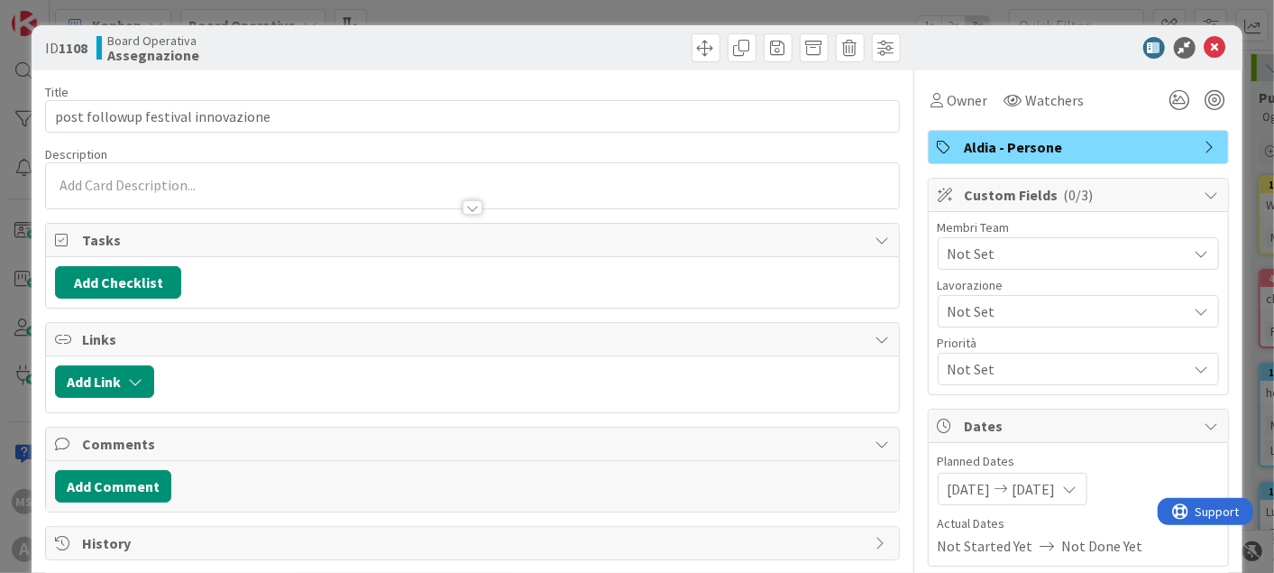
click at [1020, 253] on span "Not Set" at bounding box center [1068, 254] width 240 height 22
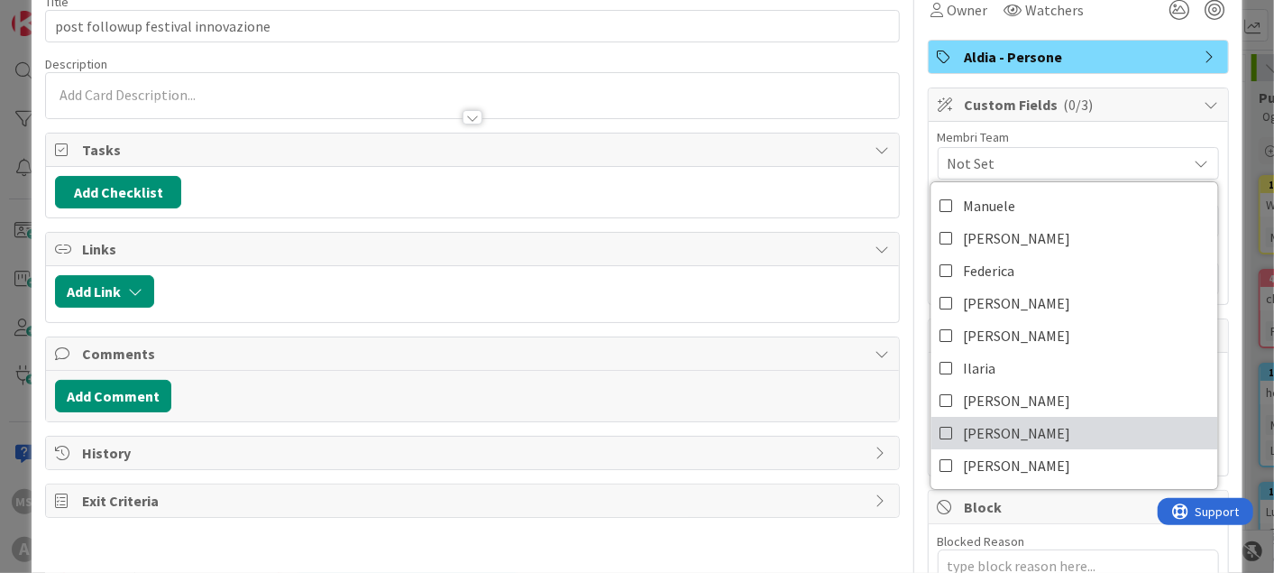
scroll to position [100, 0]
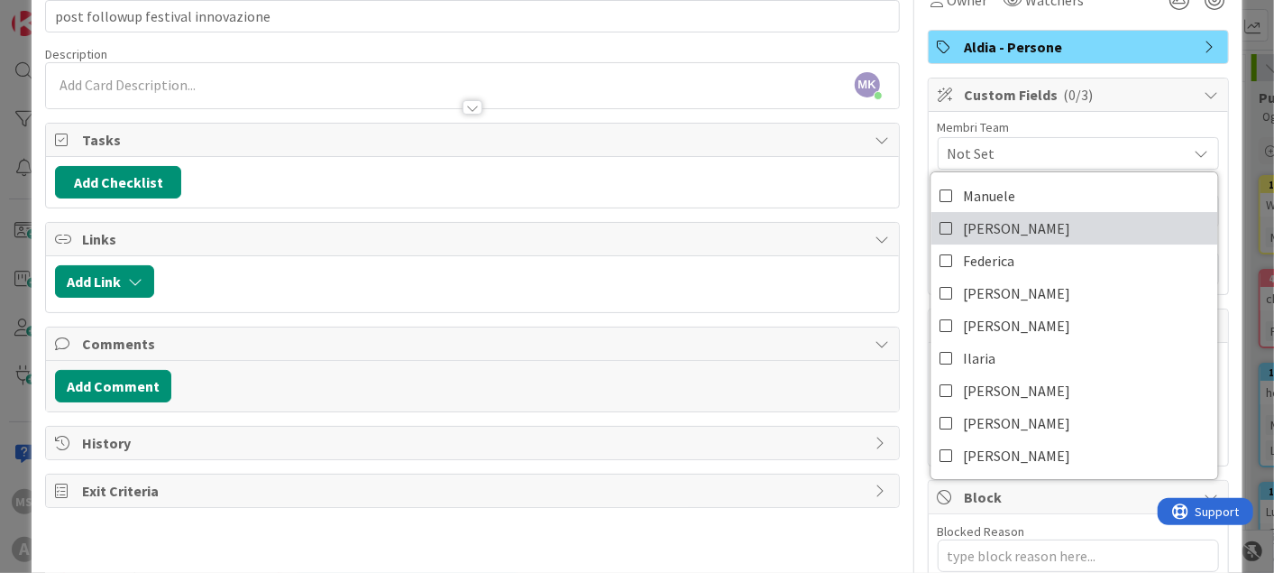
click at [940, 234] on icon at bounding box center [947, 228] width 14 height 27
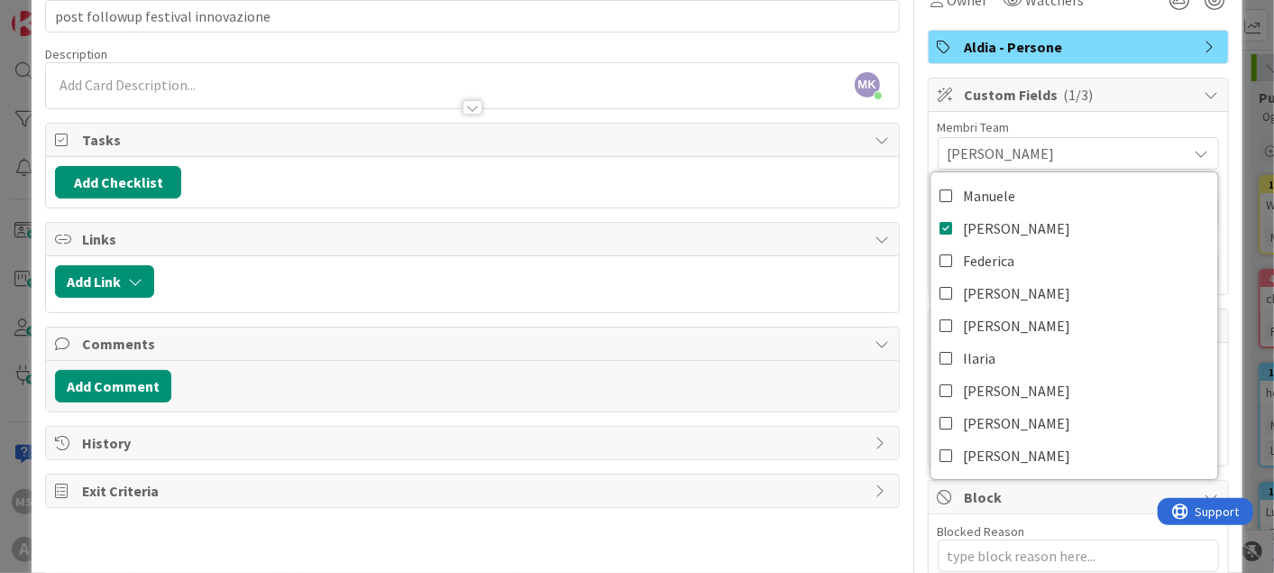
scroll to position [0, 0]
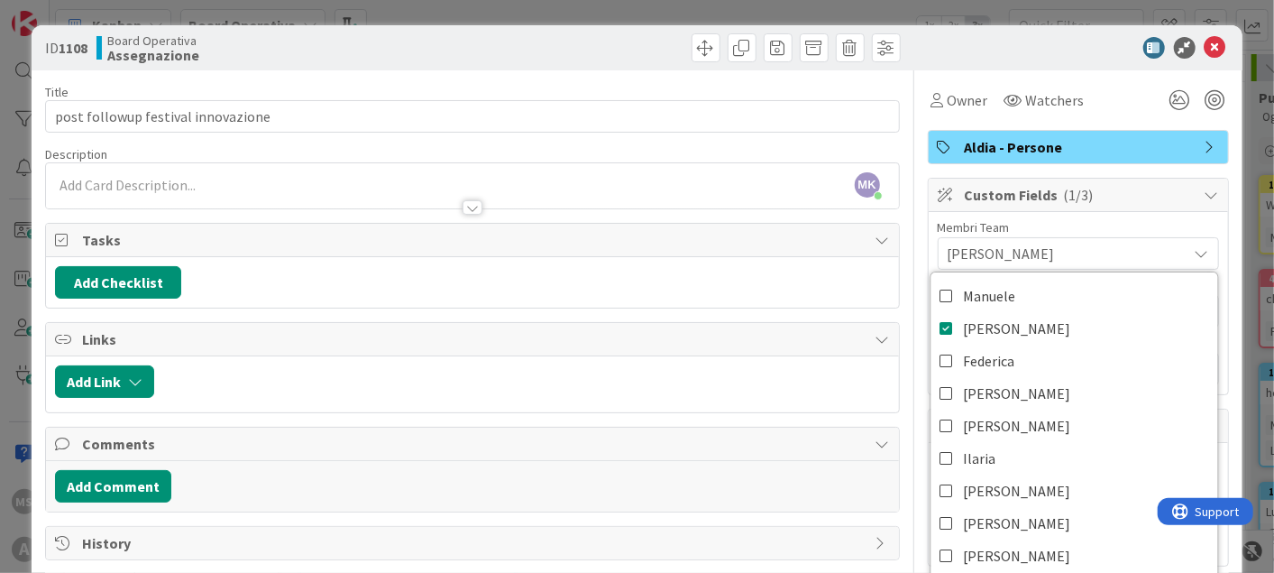
drag, startPoint x: 1220, startPoint y: 37, endPoint x: 1199, endPoint y: 45, distance: 22.3
click at [1204, 43] on div "ID 1108 Board Operativa Assegnazione" at bounding box center [637, 47] width 1210 height 45
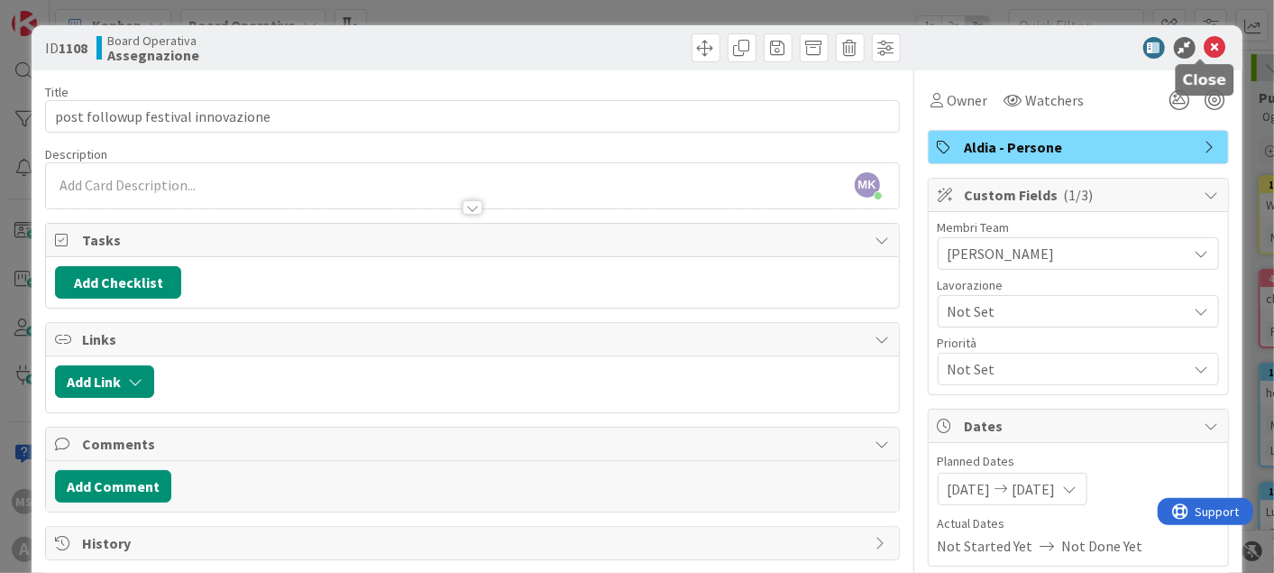
click at [1205, 45] on icon at bounding box center [1216, 48] width 22 height 22
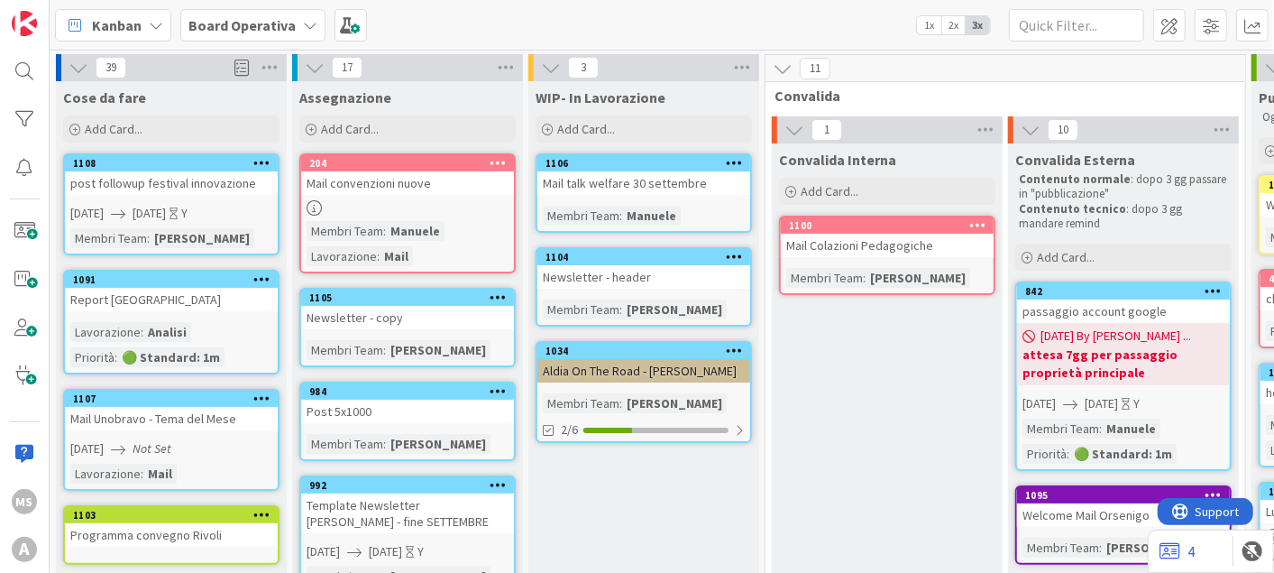
click at [184, 154] on link "1108 post followup festival innovazione [DATE] [DATE] Y Membri Team : [PERSON_N…" at bounding box center [171, 204] width 216 height 102
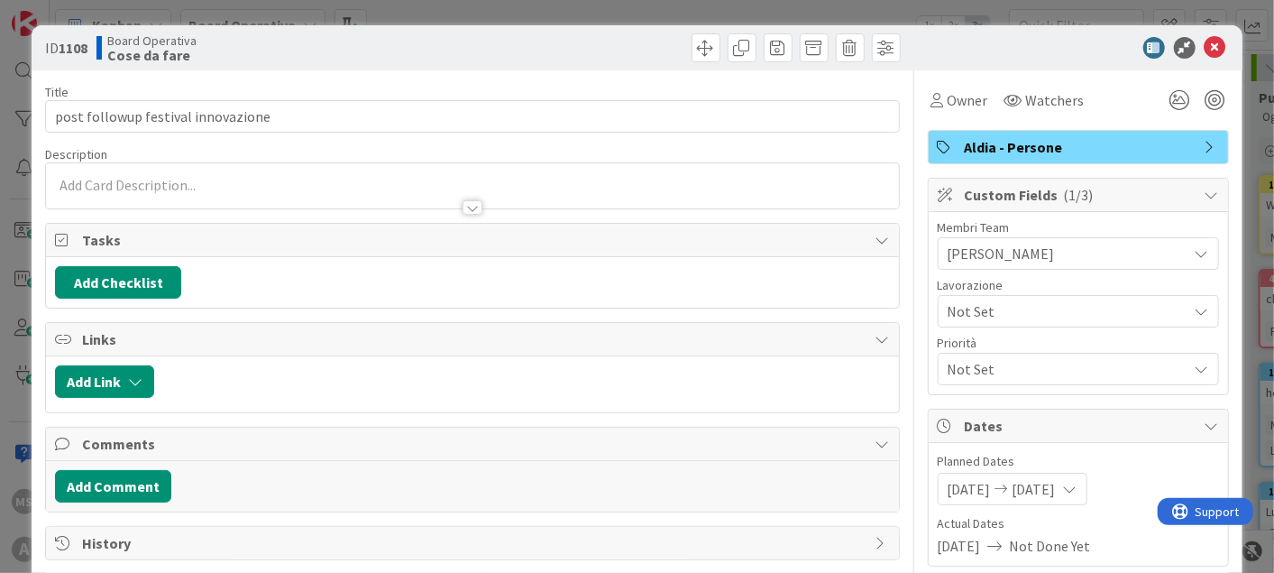
click at [1034, 153] on span "Aldia - Persone" at bounding box center [1080, 147] width 231 height 22
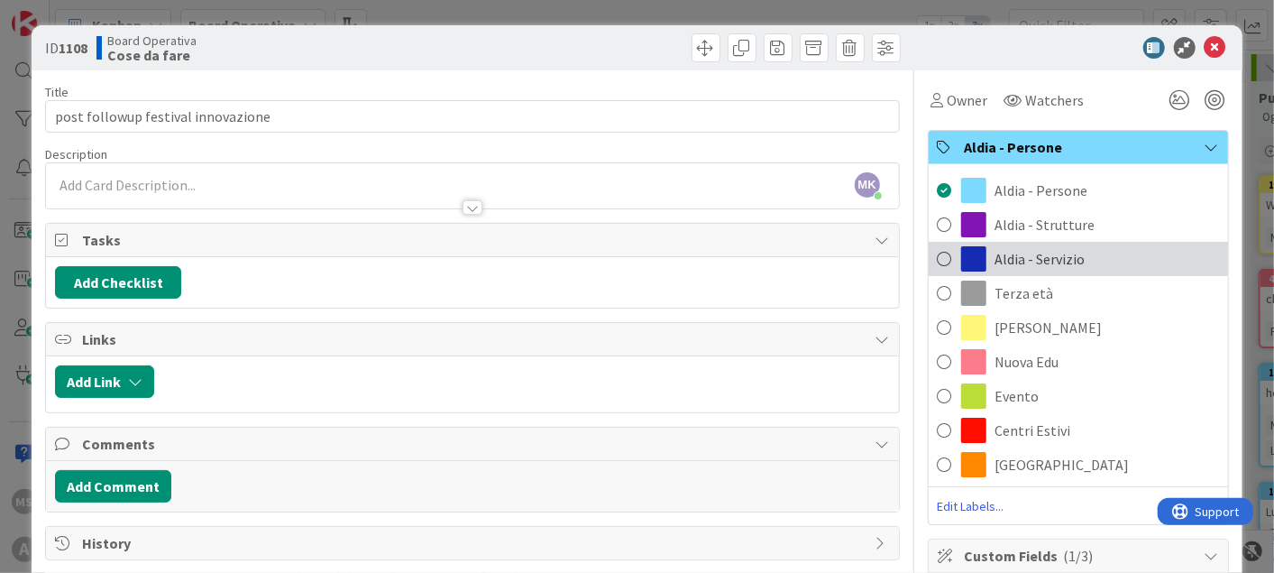
click at [940, 250] on div "Aldia - Servizio" at bounding box center [1078, 259] width 299 height 34
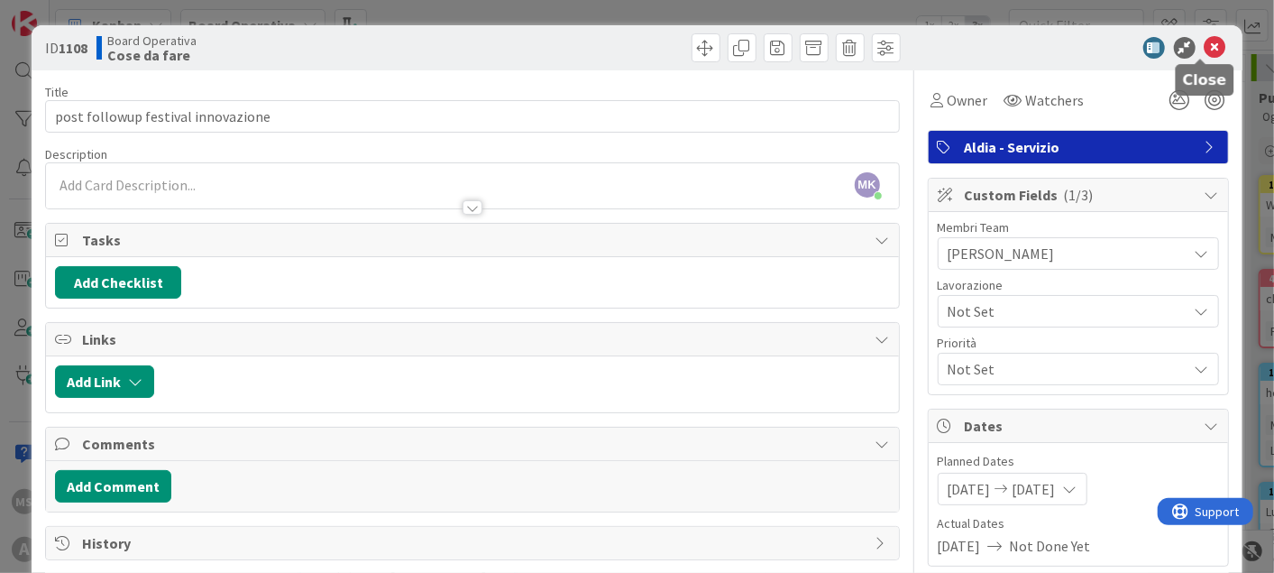
click at [1205, 54] on icon at bounding box center [1216, 48] width 22 height 22
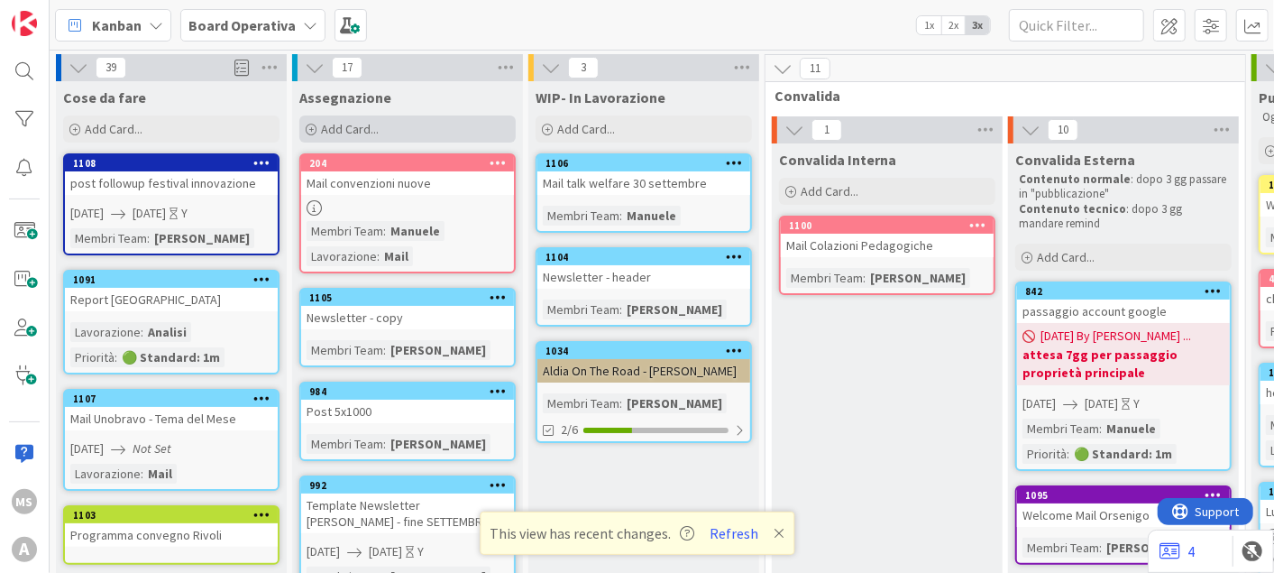
click at [363, 128] on span "Add Card..." at bounding box center [350, 129] width 58 height 16
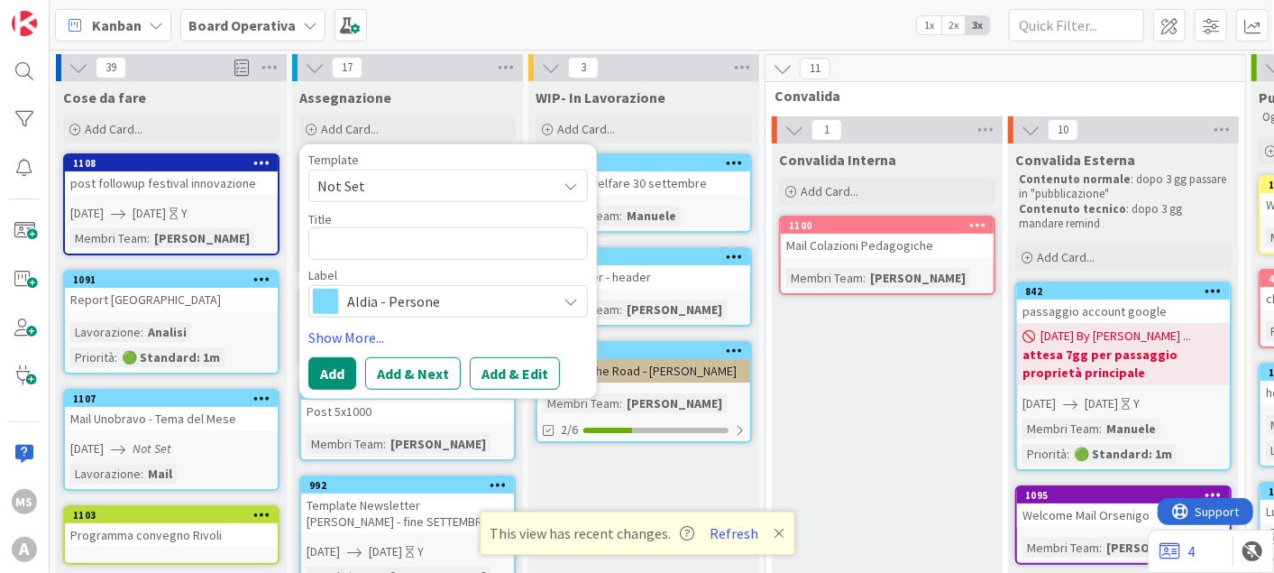
click at [407, 303] on span "Aldia - Persone" at bounding box center [447, 301] width 200 height 25
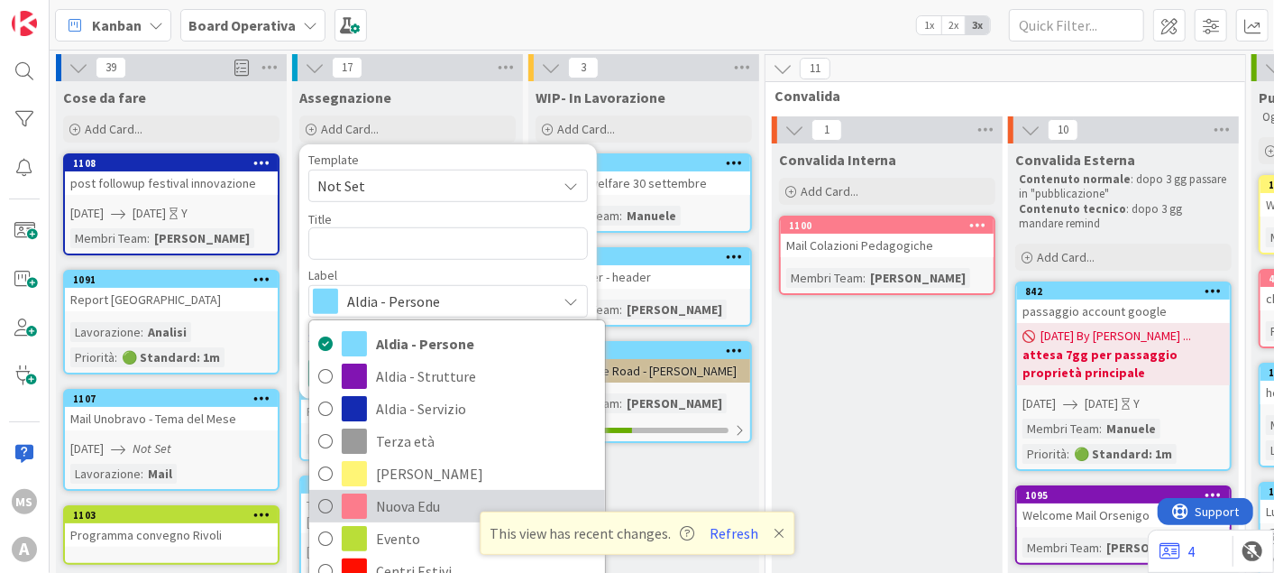
click at [406, 494] on span "Nuova Edu" at bounding box center [486, 505] width 220 height 27
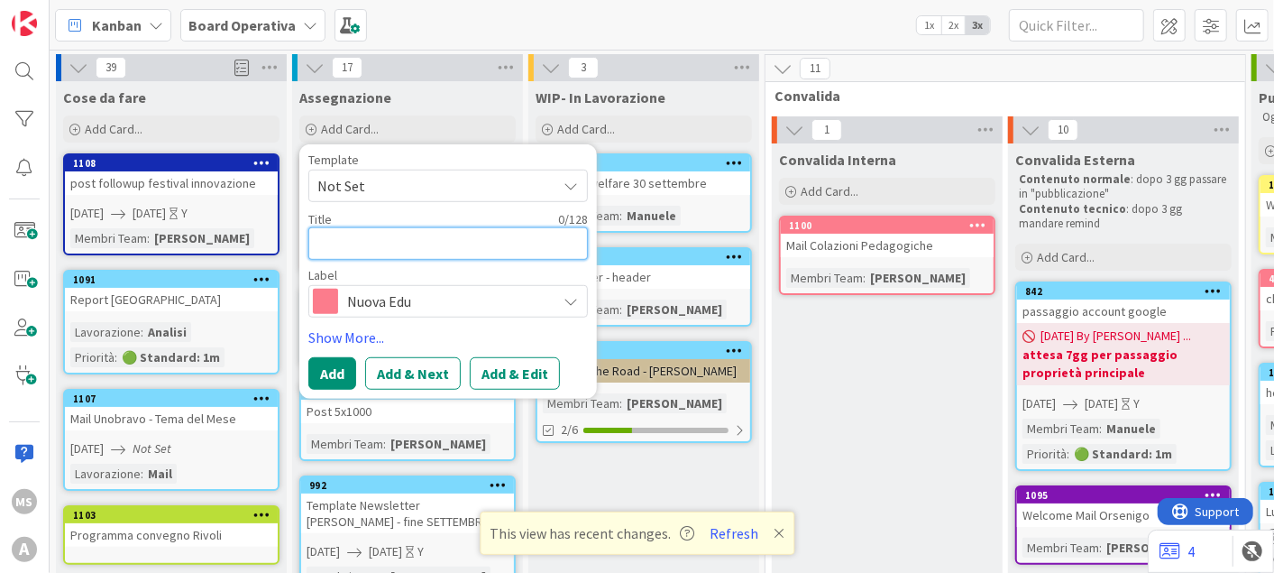
click at [440, 237] on textarea at bounding box center [448, 243] width 280 height 32
type textarea "x"
type textarea "ah"
type textarea "x"
type textarea "ahg"
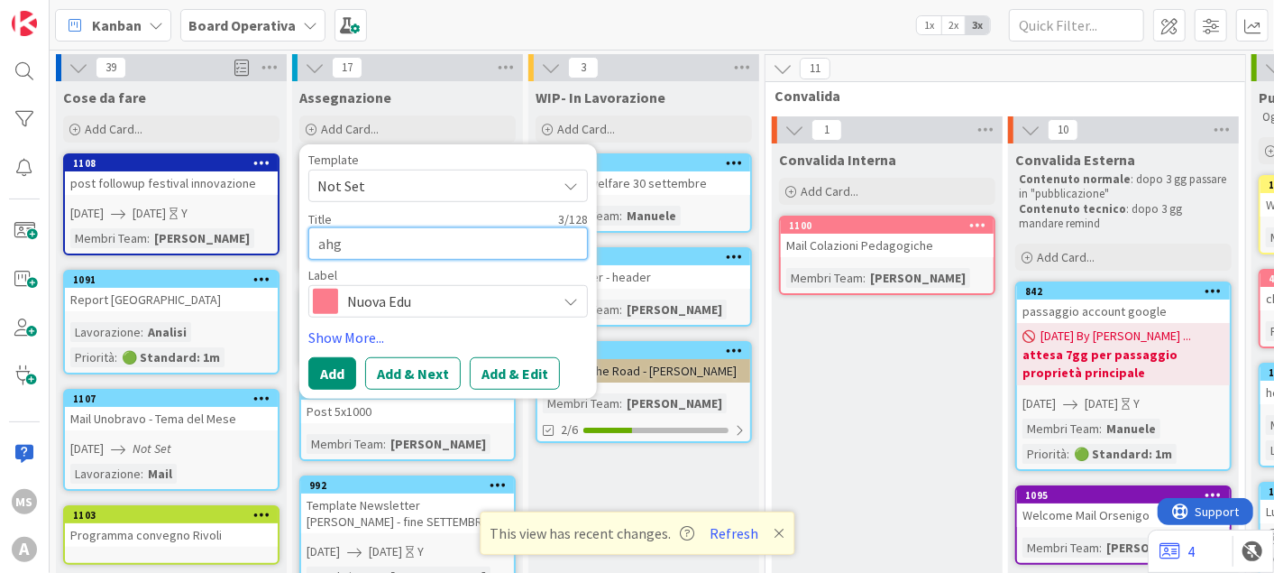
type textarea "x"
type textarea "ah"
type textarea "x"
type textarea "a"
type textarea "x"
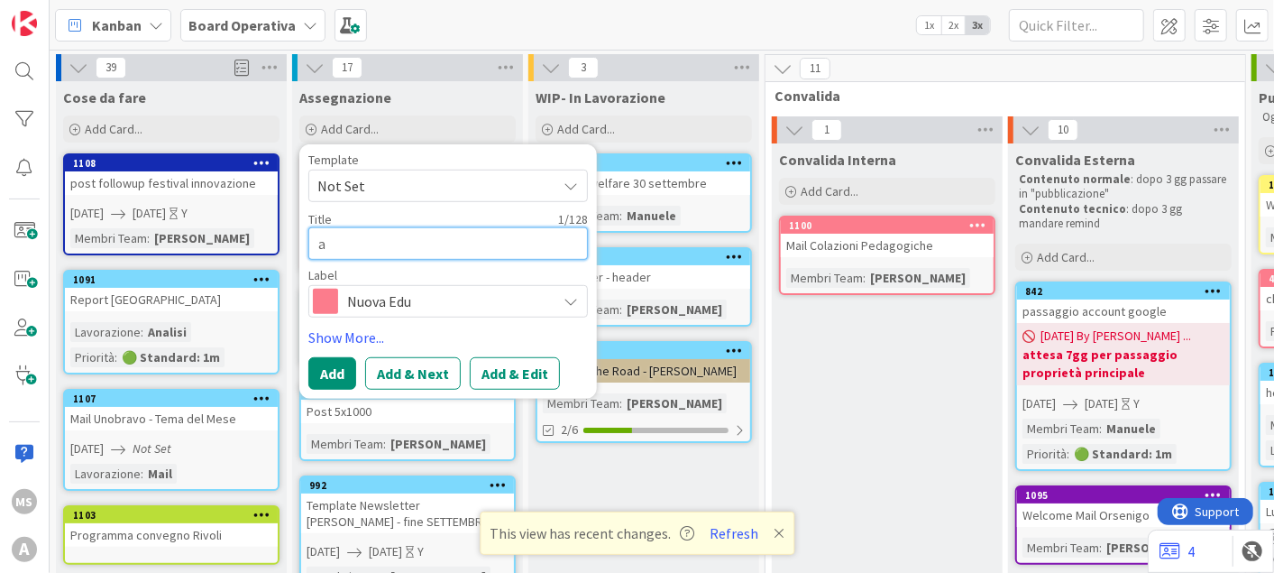
type textarea "ag"
type textarea "x"
type textarea "agg"
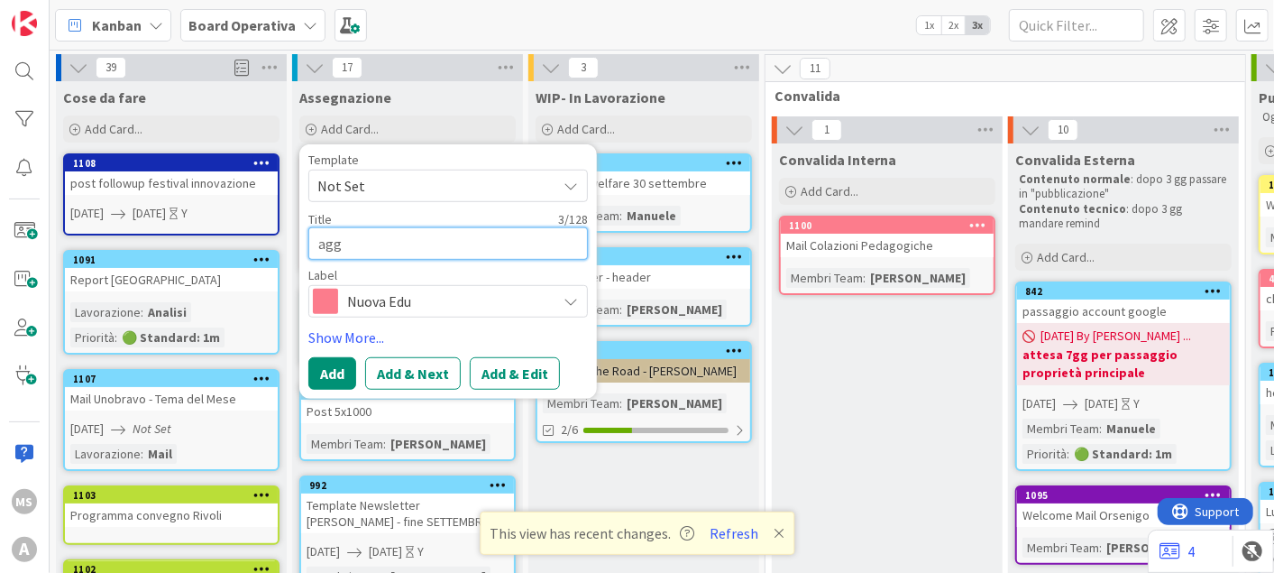
type textarea "x"
type textarea "aggi"
type textarea "x"
type textarea "aggiu"
type textarea "x"
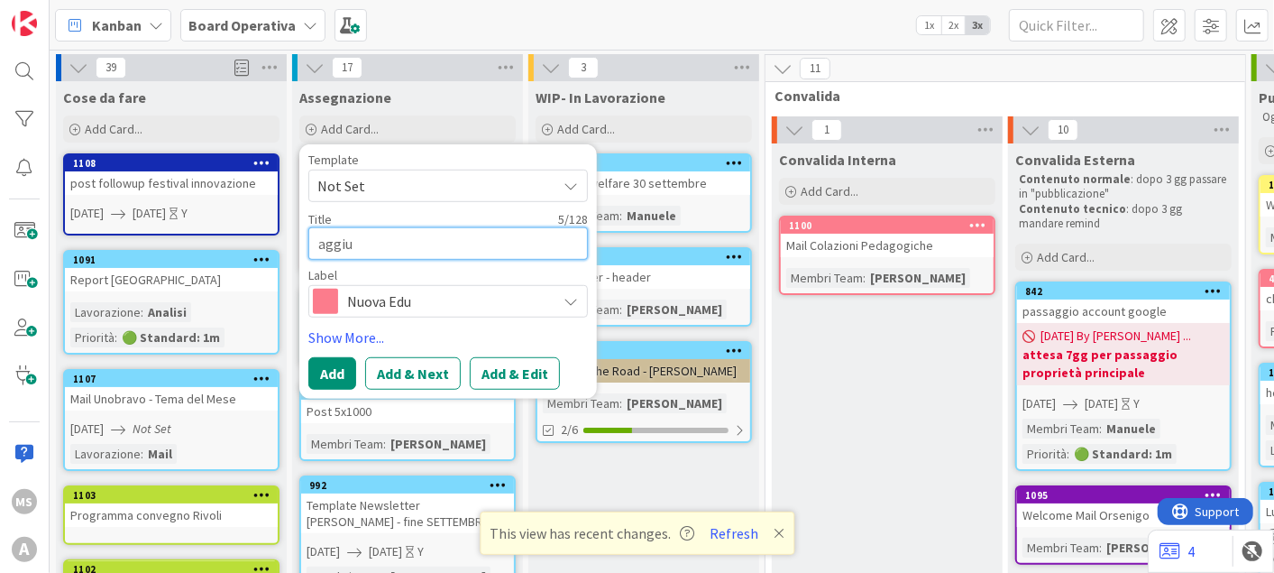
type textarea "aggi"
type textarea "x"
type textarea "aggio"
type textarea "x"
type textarea "aggior"
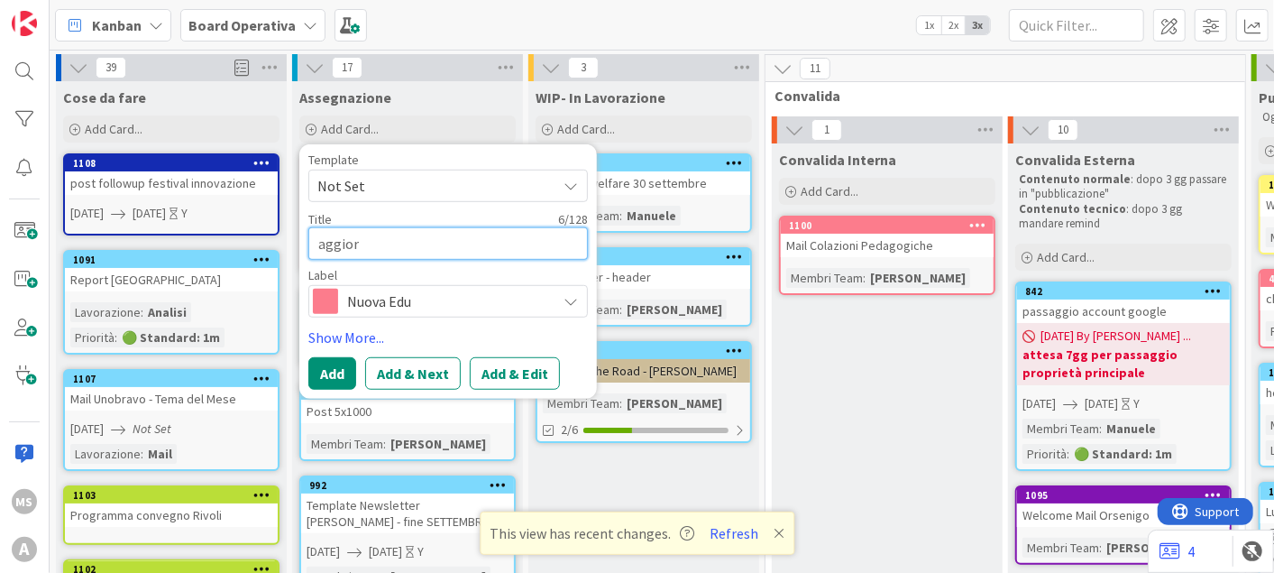
type textarea "x"
type textarea "aggiorn"
type textarea "x"
type textarea "aggiorna"
type textarea "x"
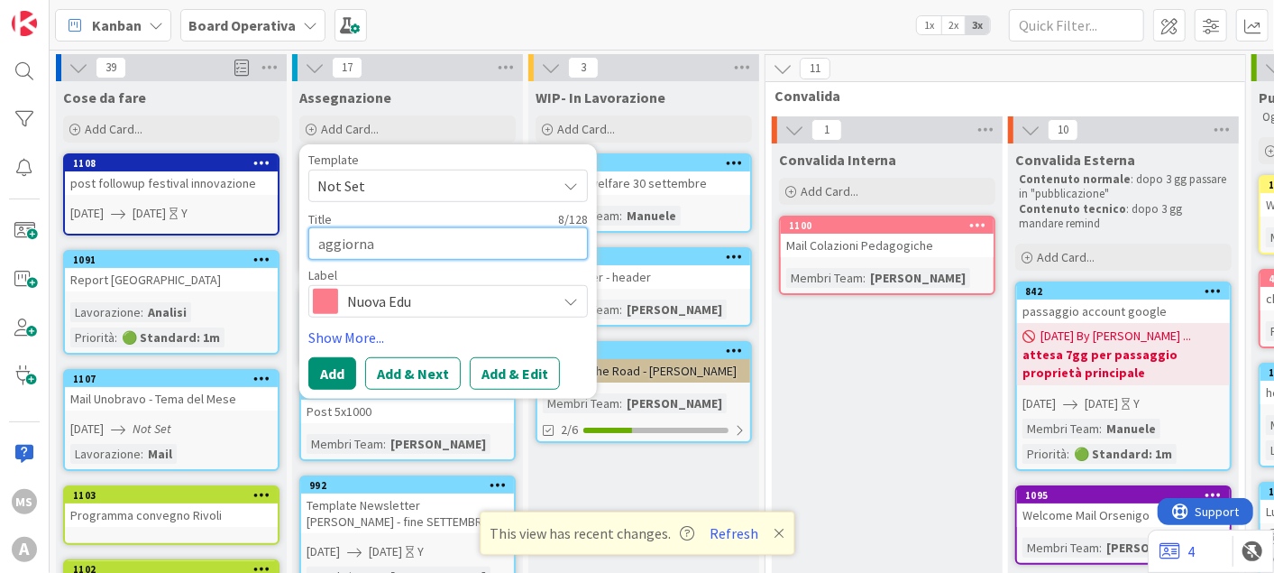
type textarea "aggiornar"
type textarea "x"
type textarea "aggiornare"
type textarea "x"
type textarea "aggiornare"
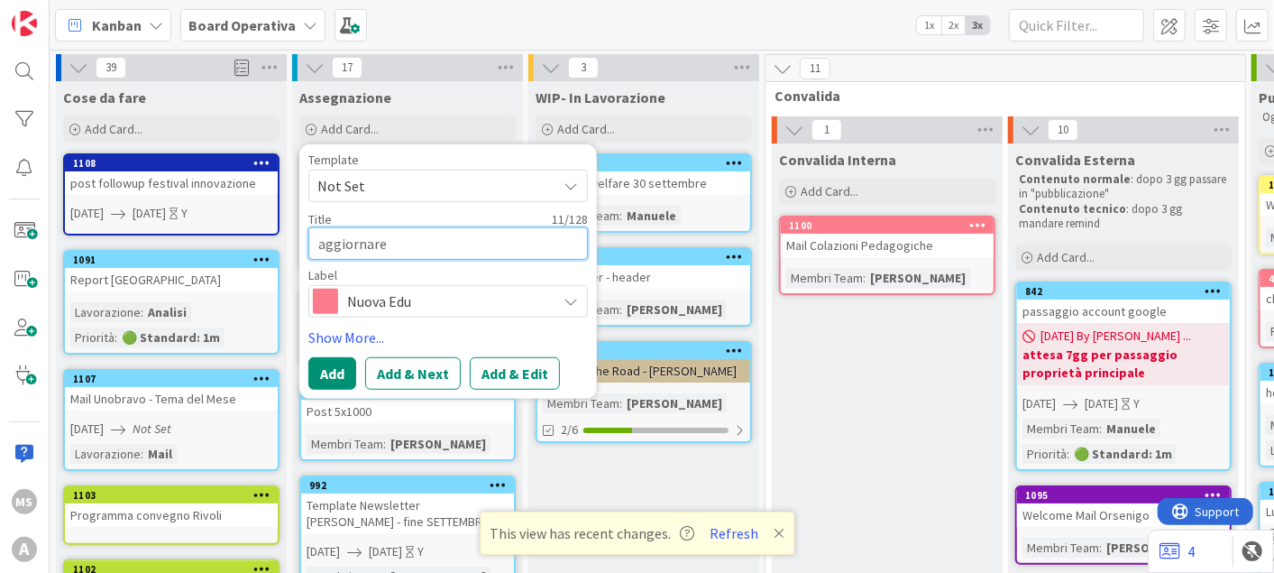
type textarea "x"
type textarea "aggiornare do"
type textarea "x"
type textarea "aggiornare dop"
type textarea "x"
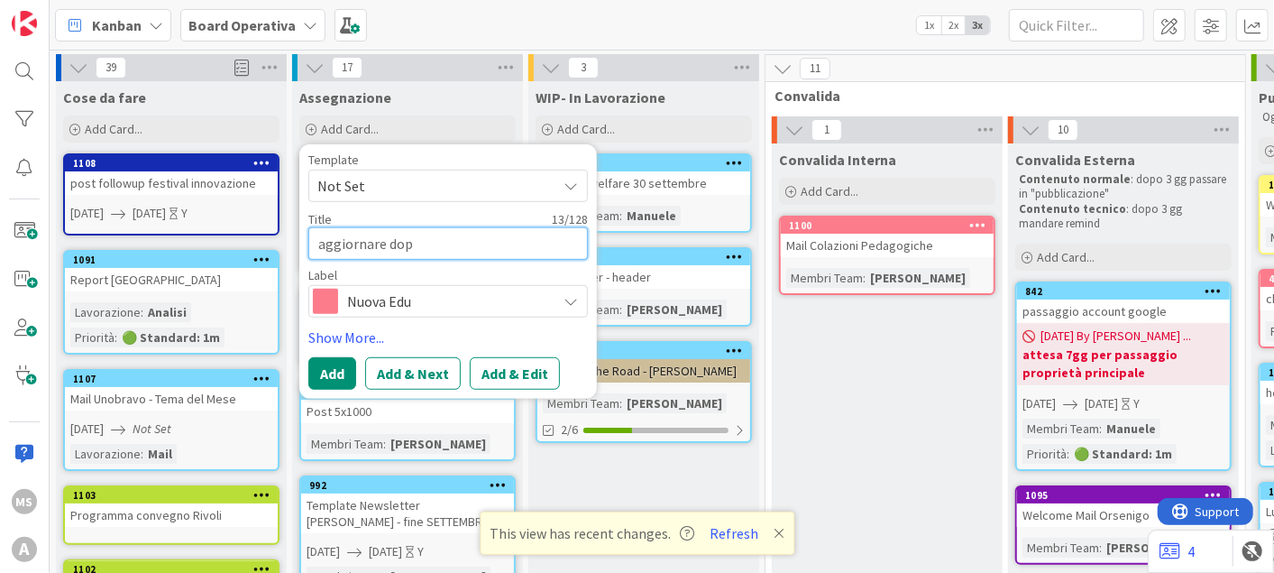
type textarea "aggiornare dopo"
type textarea "x"
type textarea "aggiornare dop"
type textarea "x"
type textarea "aggiornare do"
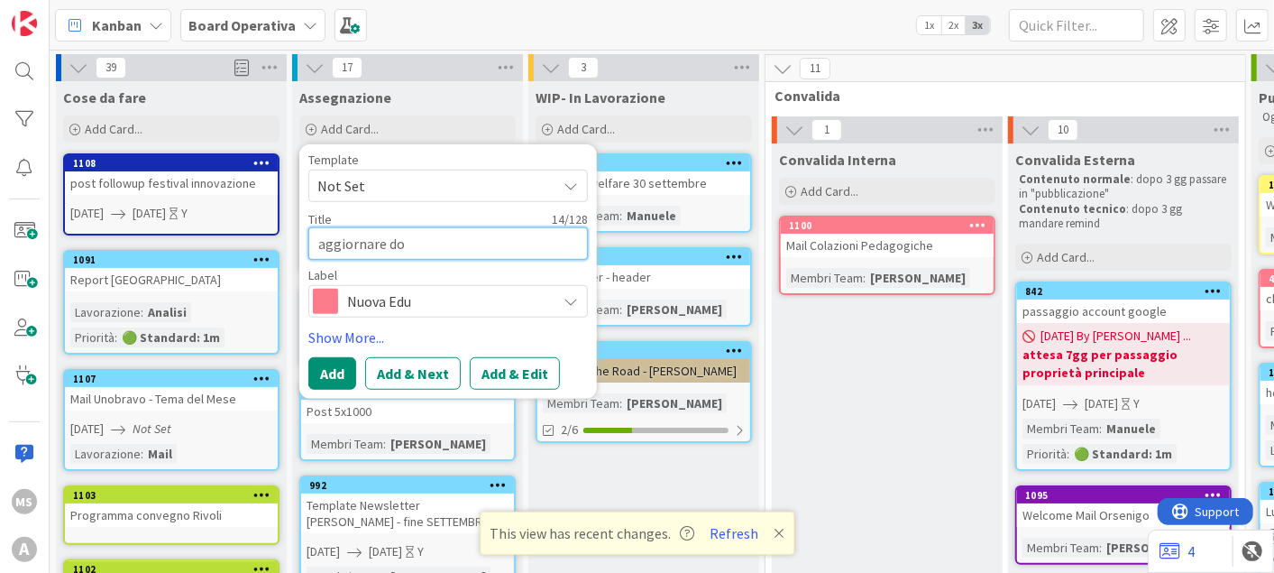
type textarea "x"
type textarea "aggiornare d"
type textarea "x"
type textarea "aggiornare"
type textarea "x"
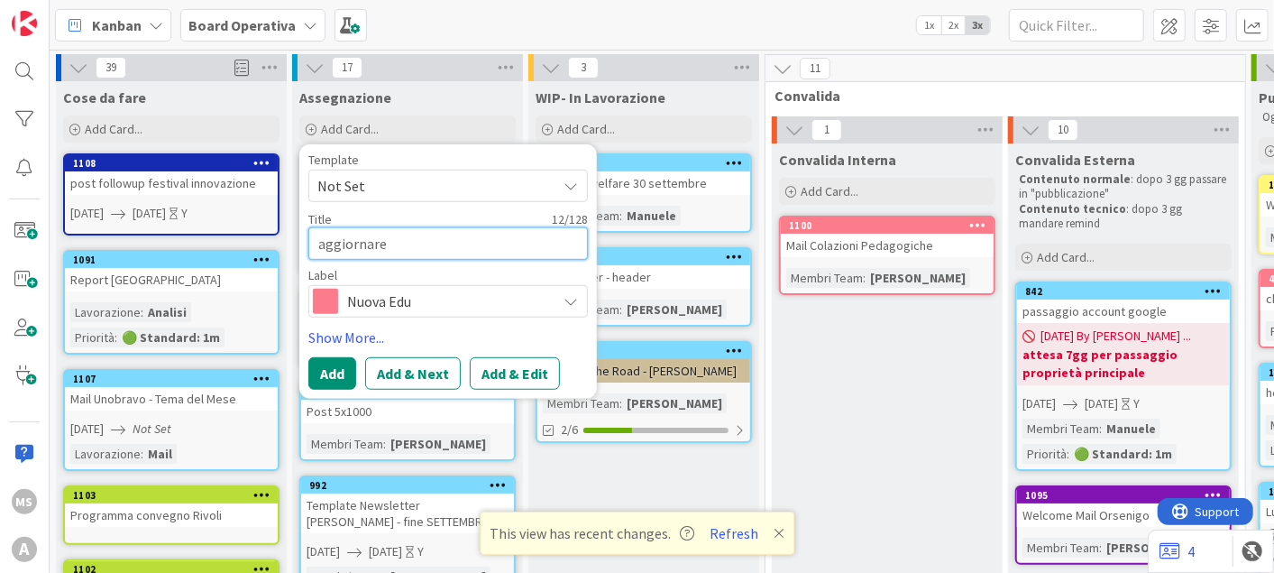
type textarea "aggiornare"
type textarea "x"
type textarea "aggiornarep"
type textarea "x"
type textarea "aggiornarepa"
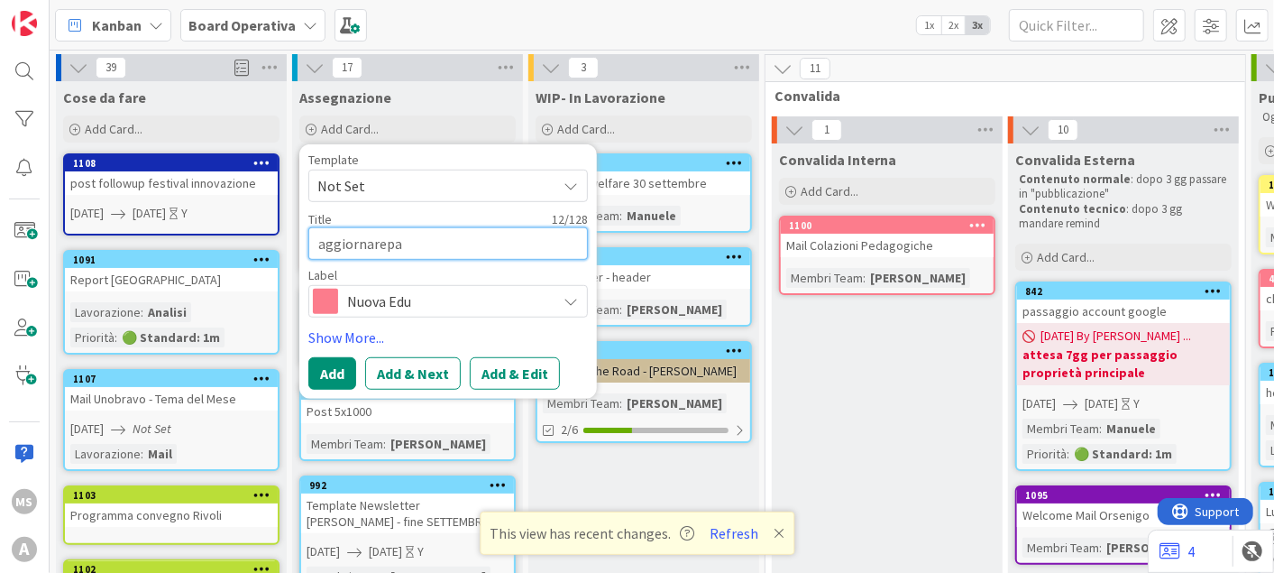
type textarea "x"
type textarea "aggiornarep"
type textarea "x"
type textarea "aggiornare"
type textarea "x"
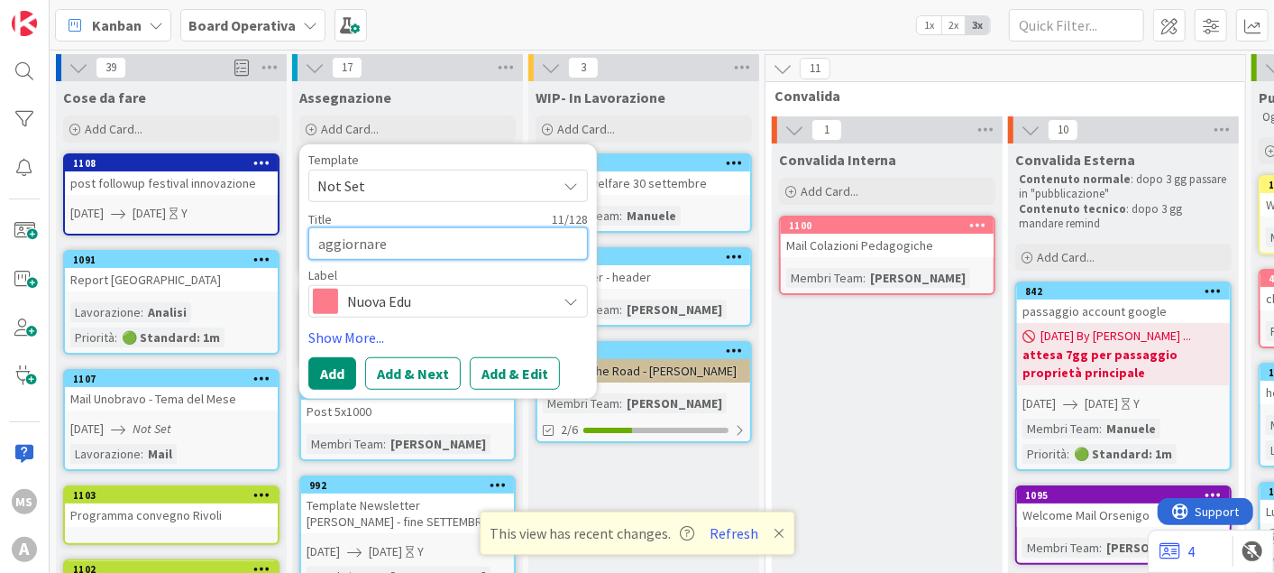
type textarea "aggiornare"
type textarea "x"
type textarea "aggiornare a"
type textarea "x"
type textarea "aggiornare ap"
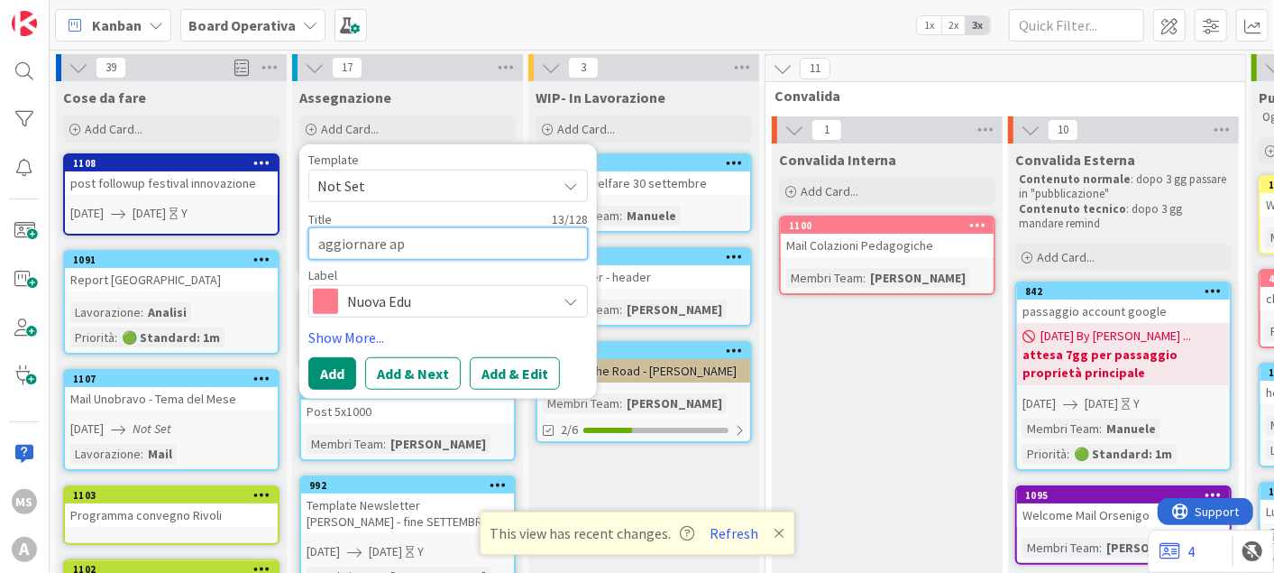
type textarea "x"
type textarea "aggiornare apg"
type textarea "x"
type textarea "aggiornare apgi"
type textarea "x"
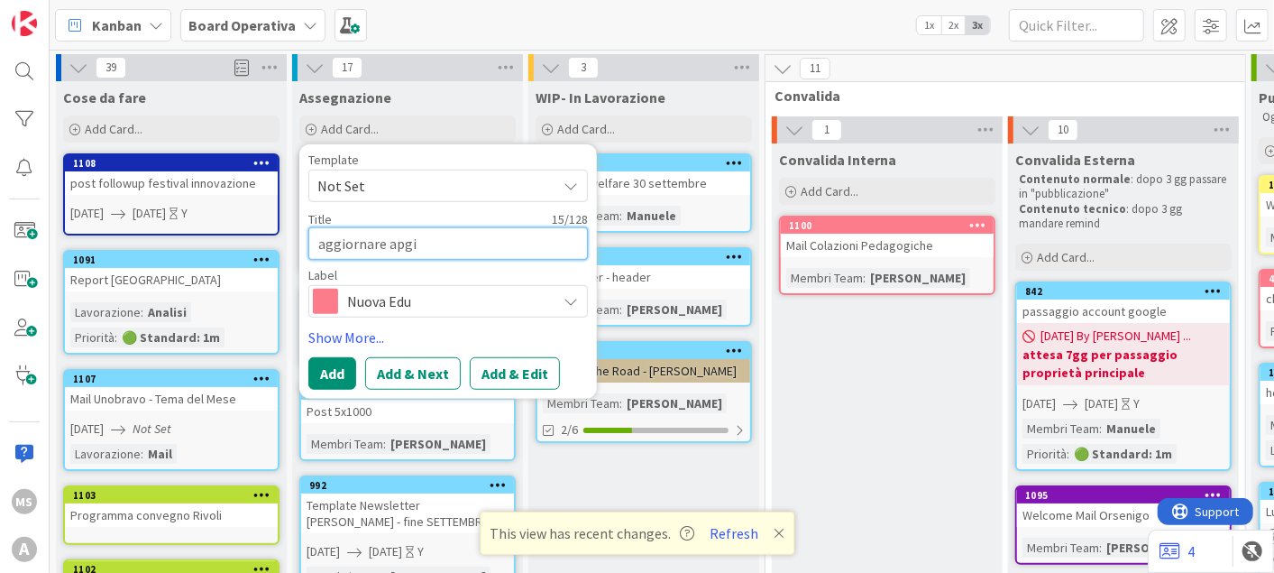
type textarea "aggiornare apgin"
type textarea "x"
type textarea "aggiornare apgi"
type textarea "x"
type textarea "aggiornare apg"
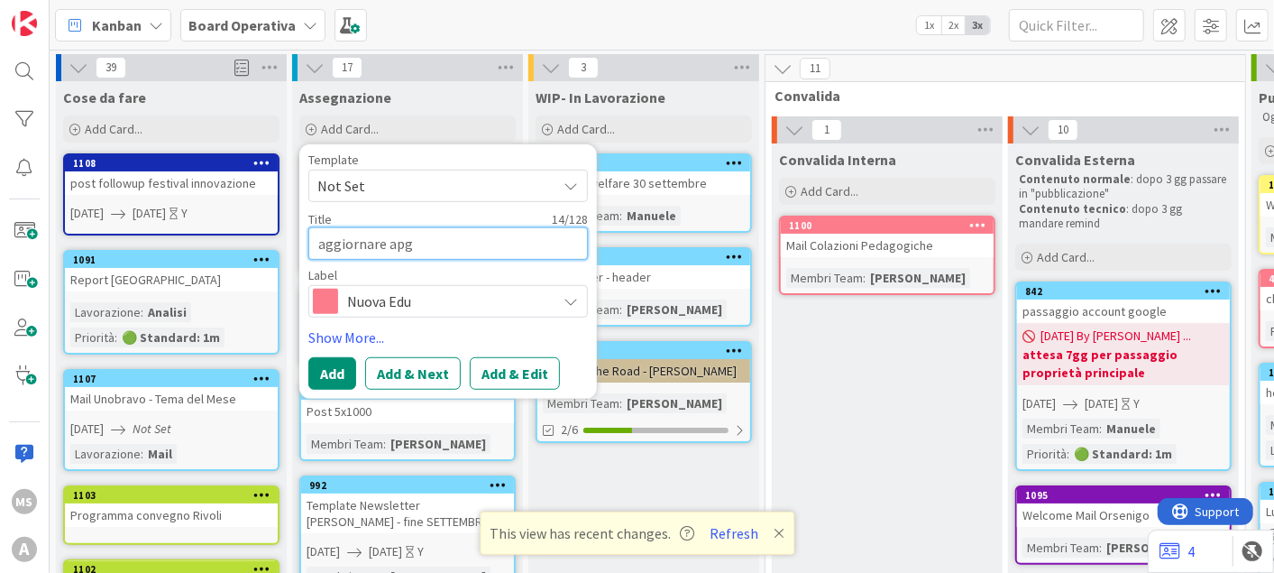
type textarea "x"
type textarea "aggiornare ap"
type textarea "x"
type textarea "aggiornare a"
type textarea "x"
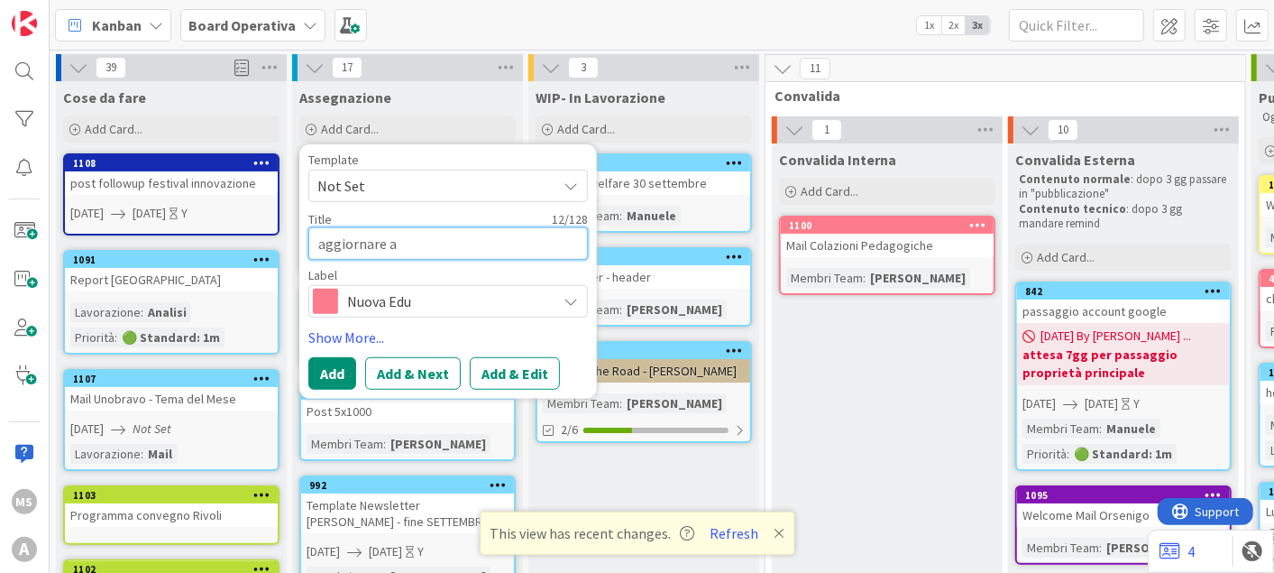
type textarea "aggiornare"
type textarea "x"
type textarea "aggiornare pa"
type textarea "x"
type textarea "aggiornare pai"
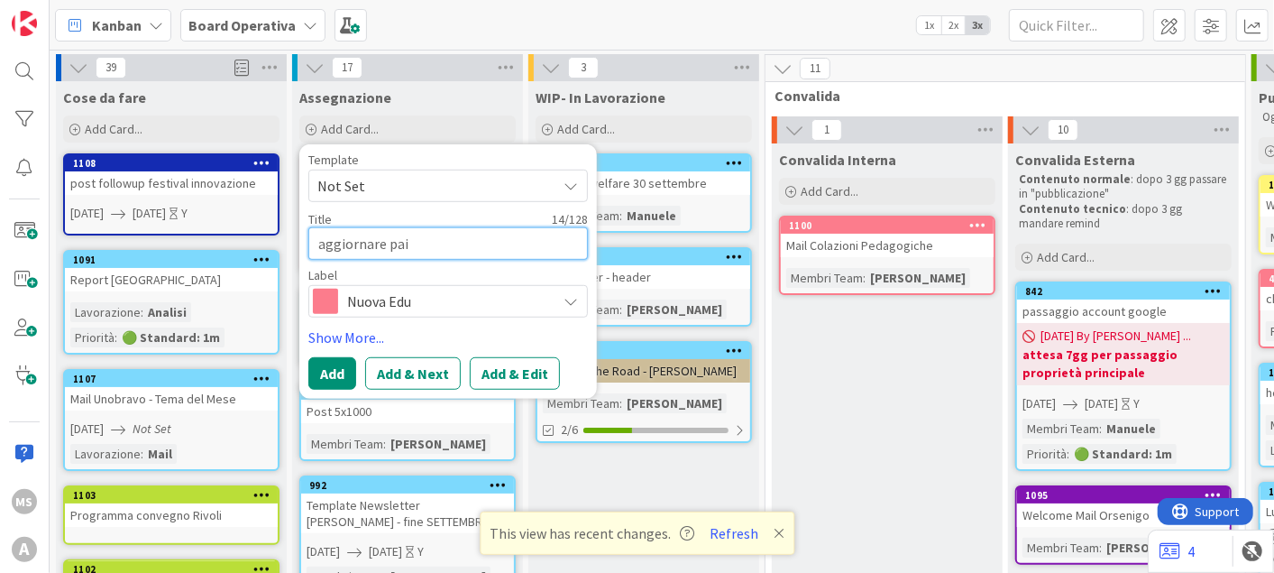
type textarea "x"
type textarea "aggiornare pain"
type textarea "x"
type textarea "aggiornare paina"
type textarea "x"
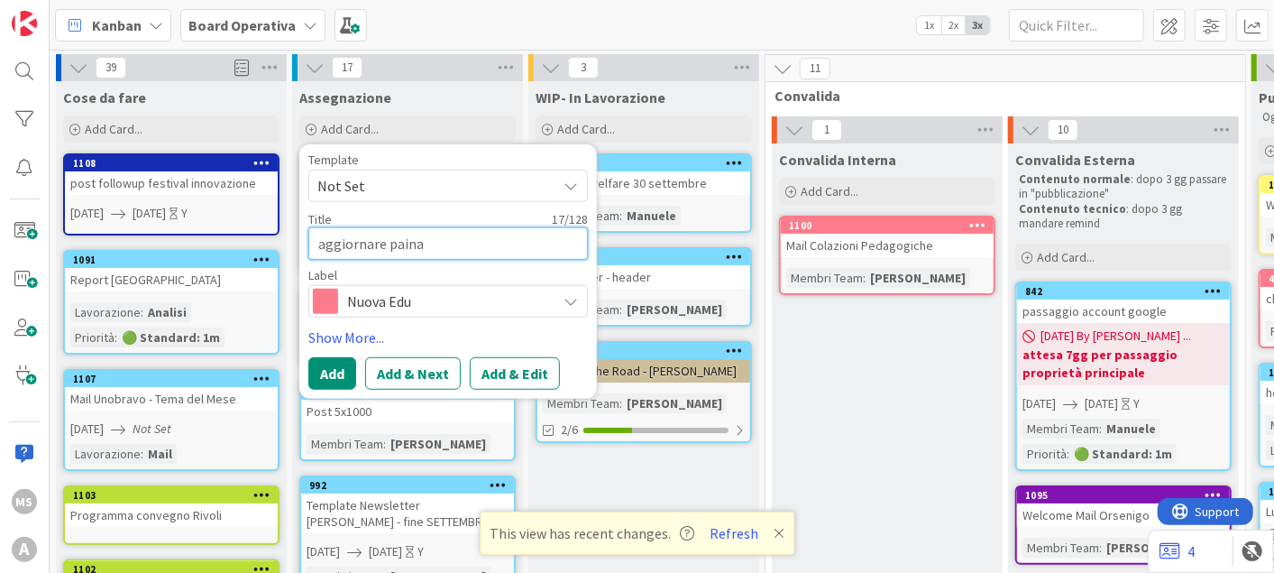
type textarea "aggiornare paina d"
type textarea "x"
type textarea "aggiornare paina do"
type textarea "x"
type textarea "aggiornare paina dop"
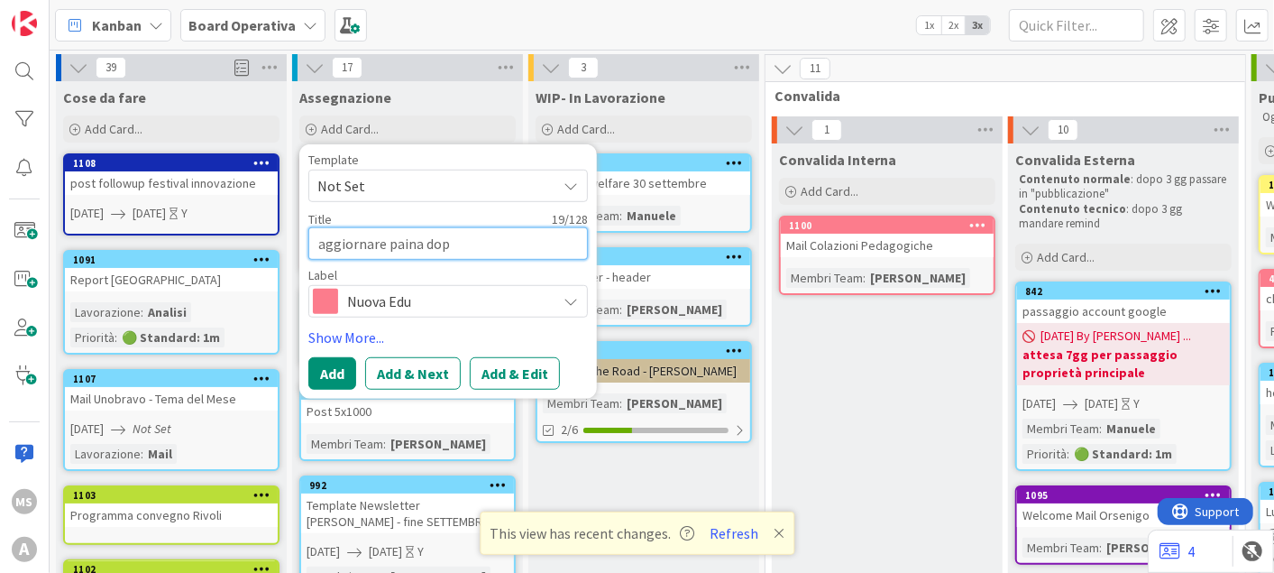
type textarea "x"
type textarea "aggiornare paina dopo"
type textarea "x"
type textarea "aggiornare paina dopos"
type textarea "x"
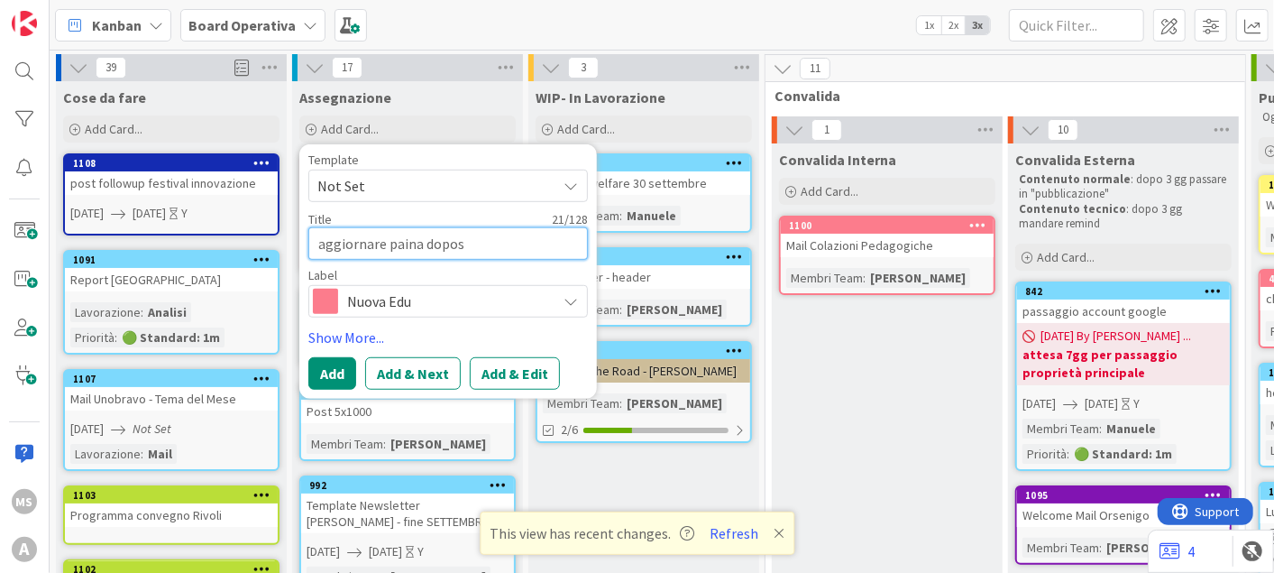
type textarea "aggiornare paina doposc"
type textarea "x"
type textarea "aggiornare paina doposcu"
type textarea "x"
type textarea "aggiornare paina doposcuo"
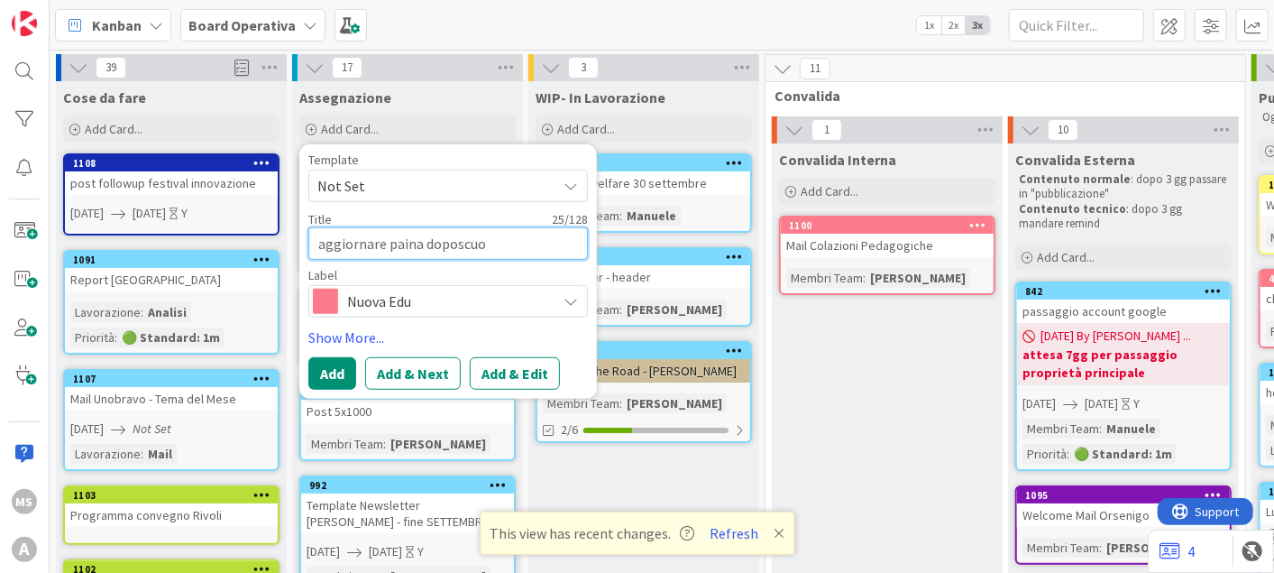
type textarea "x"
type textarea "aggiornare paina doposcuol"
type textarea "x"
type textarea "aggiornare paina doposcuola"
click at [401, 243] on textarea "aggiornare paina doposcuola" at bounding box center [448, 243] width 280 height 32
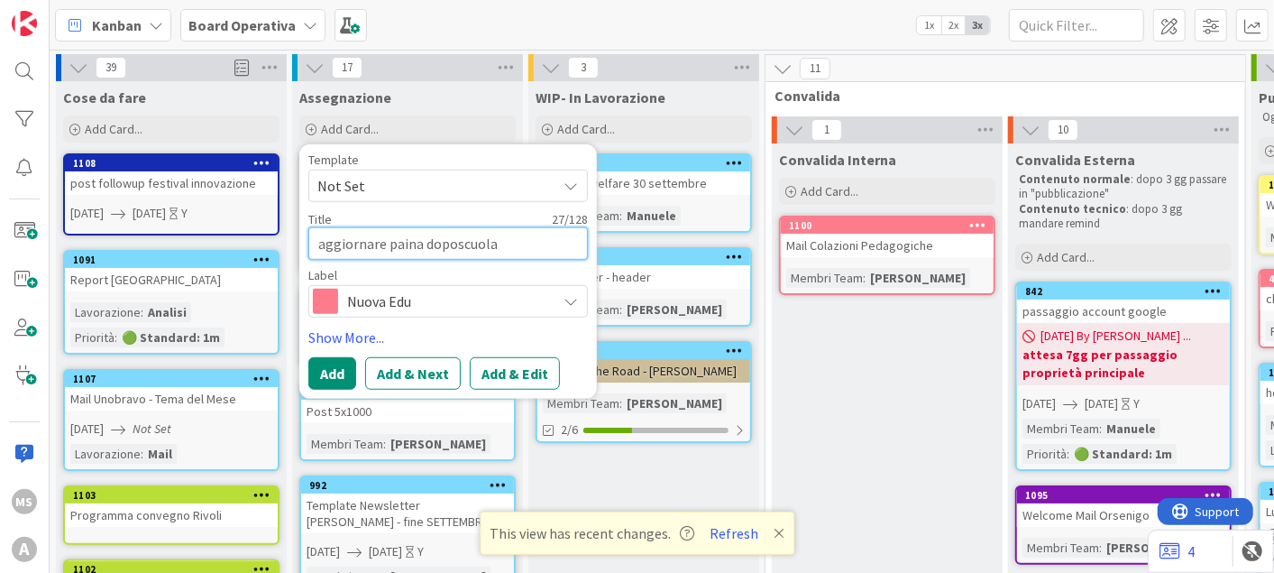
type textarea "x"
type textarea "aggiornare pagina doposcuola"
click at [331, 367] on button "Add" at bounding box center [332, 373] width 48 height 32
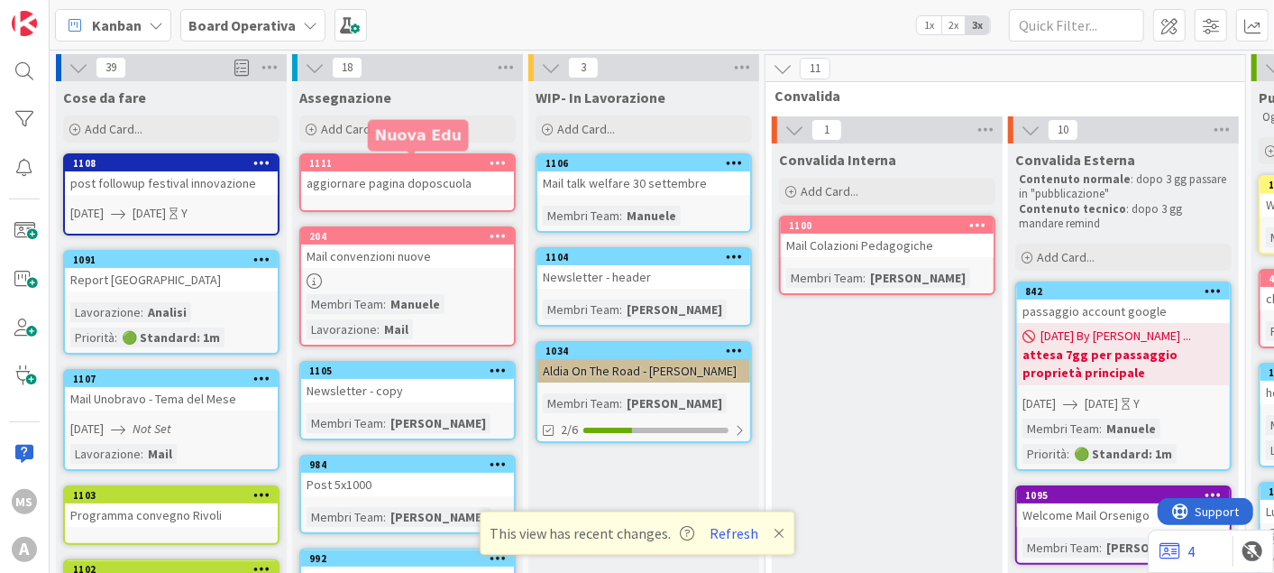
click at [412, 167] on div "1111" at bounding box center [411, 163] width 205 height 13
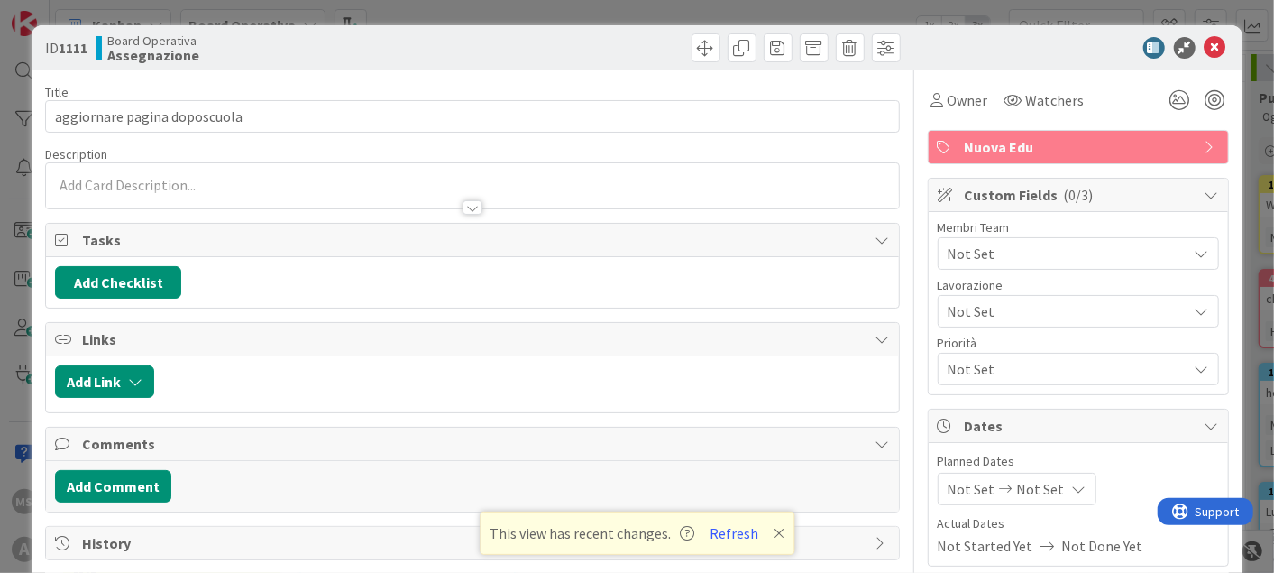
click at [1068, 255] on span "Not Set" at bounding box center [1068, 254] width 240 height 22
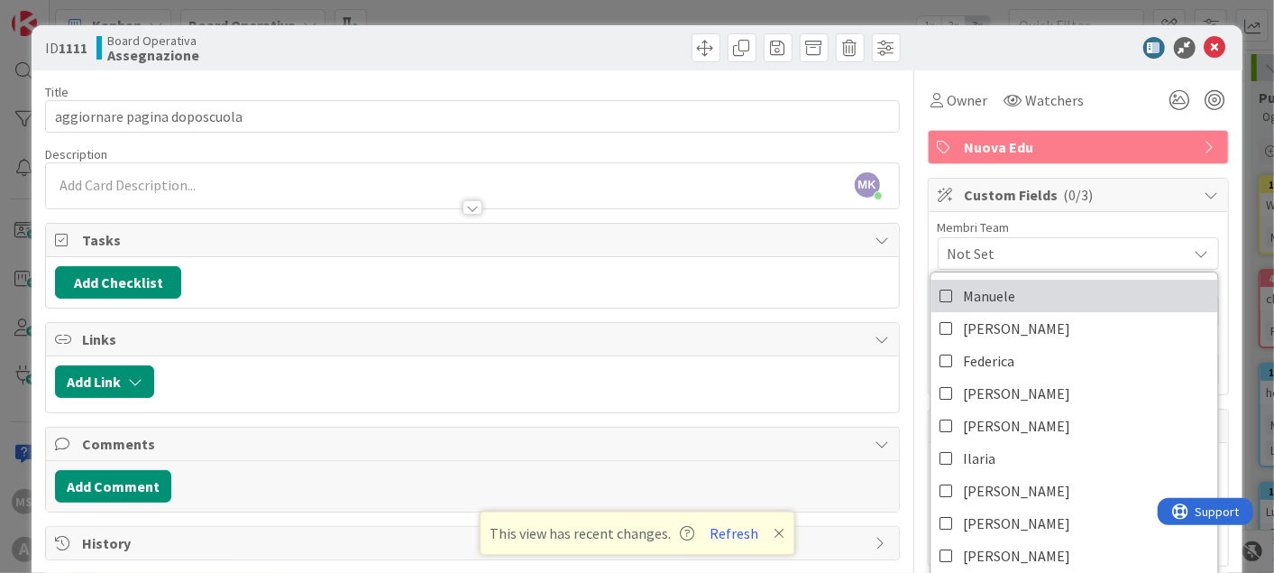
click at [963, 295] on span "Manuele" at bounding box center [989, 295] width 52 height 27
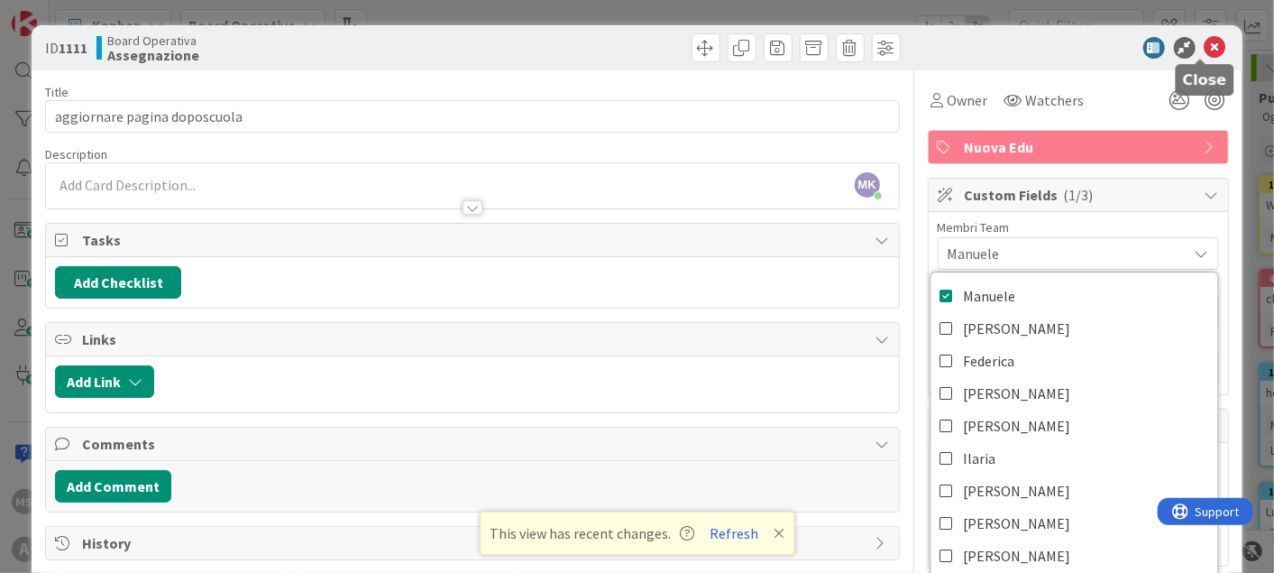
click at [1205, 53] on icon at bounding box center [1216, 48] width 22 height 22
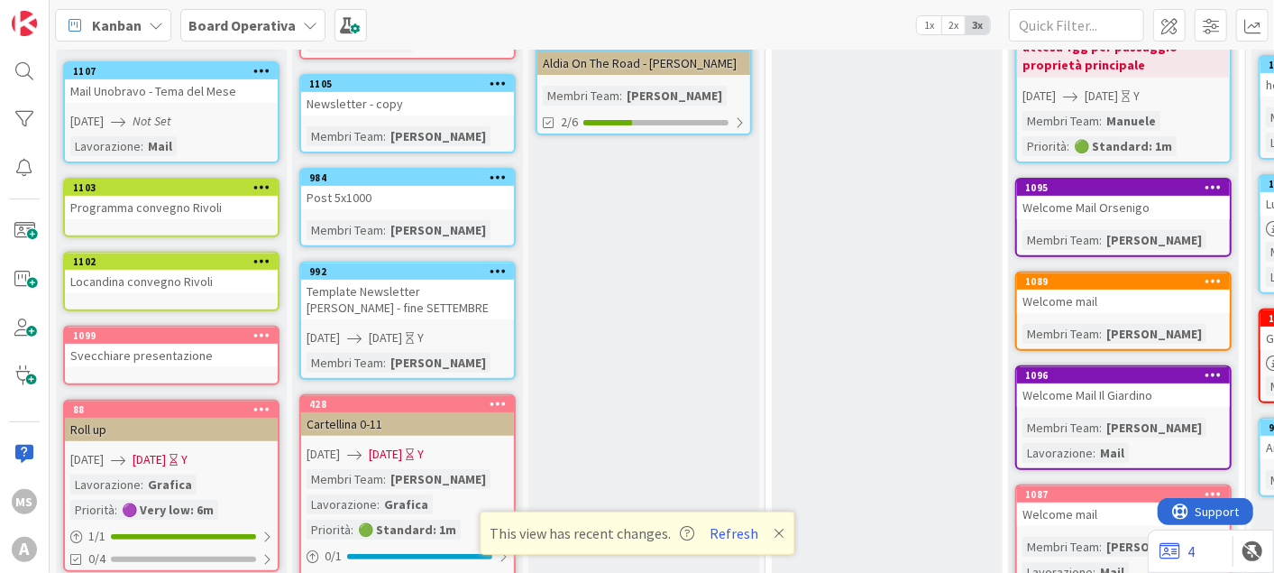
scroll to position [400, 0]
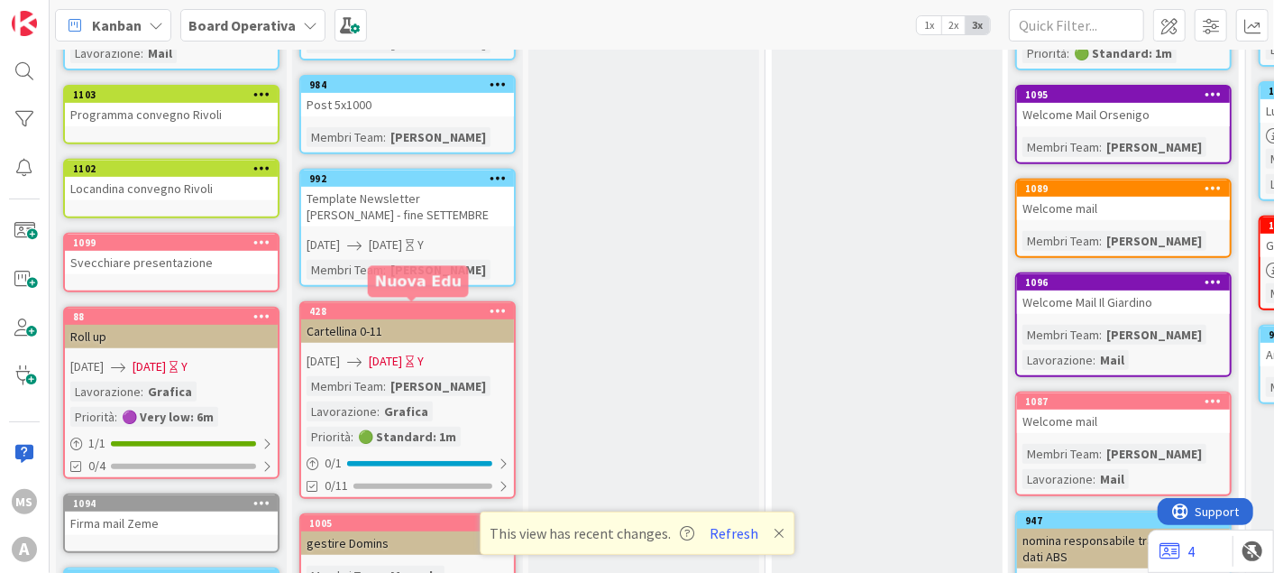
click at [404, 320] on div "Cartellina 0-11" at bounding box center [407, 330] width 213 height 23
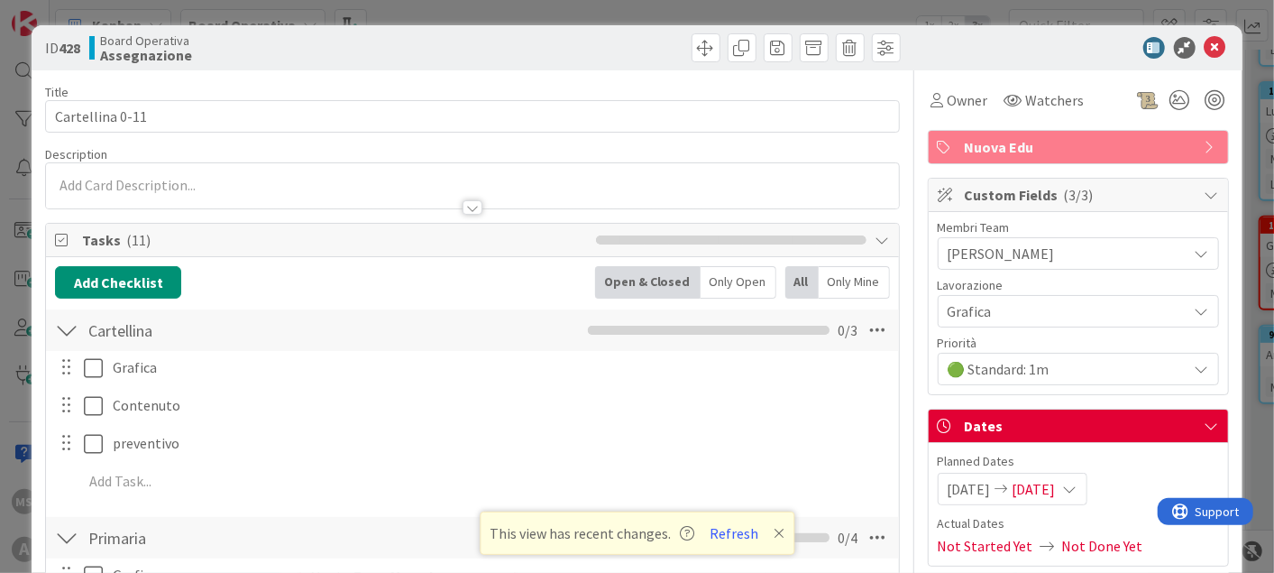
type textarea "x"
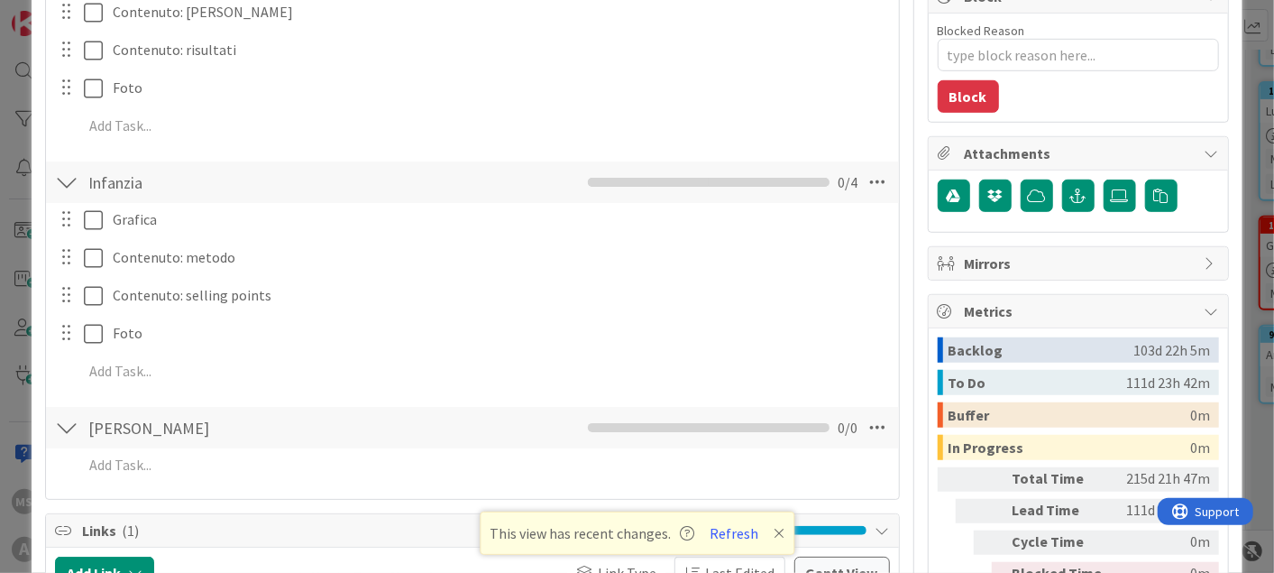
scroll to position [500, 0]
